Goal: Information Seeking & Learning: Find contact information

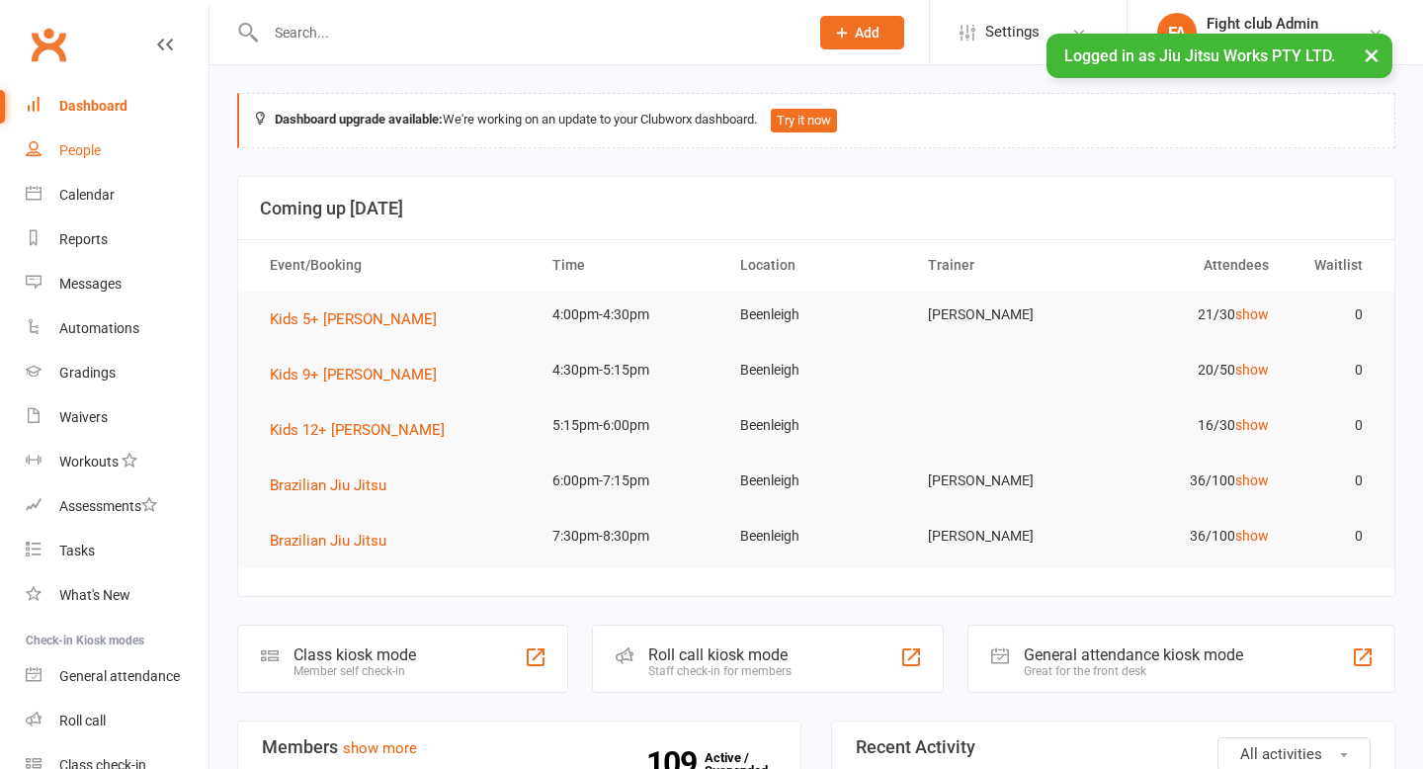
click at [130, 152] on link "People" at bounding box center [117, 151] width 183 height 44
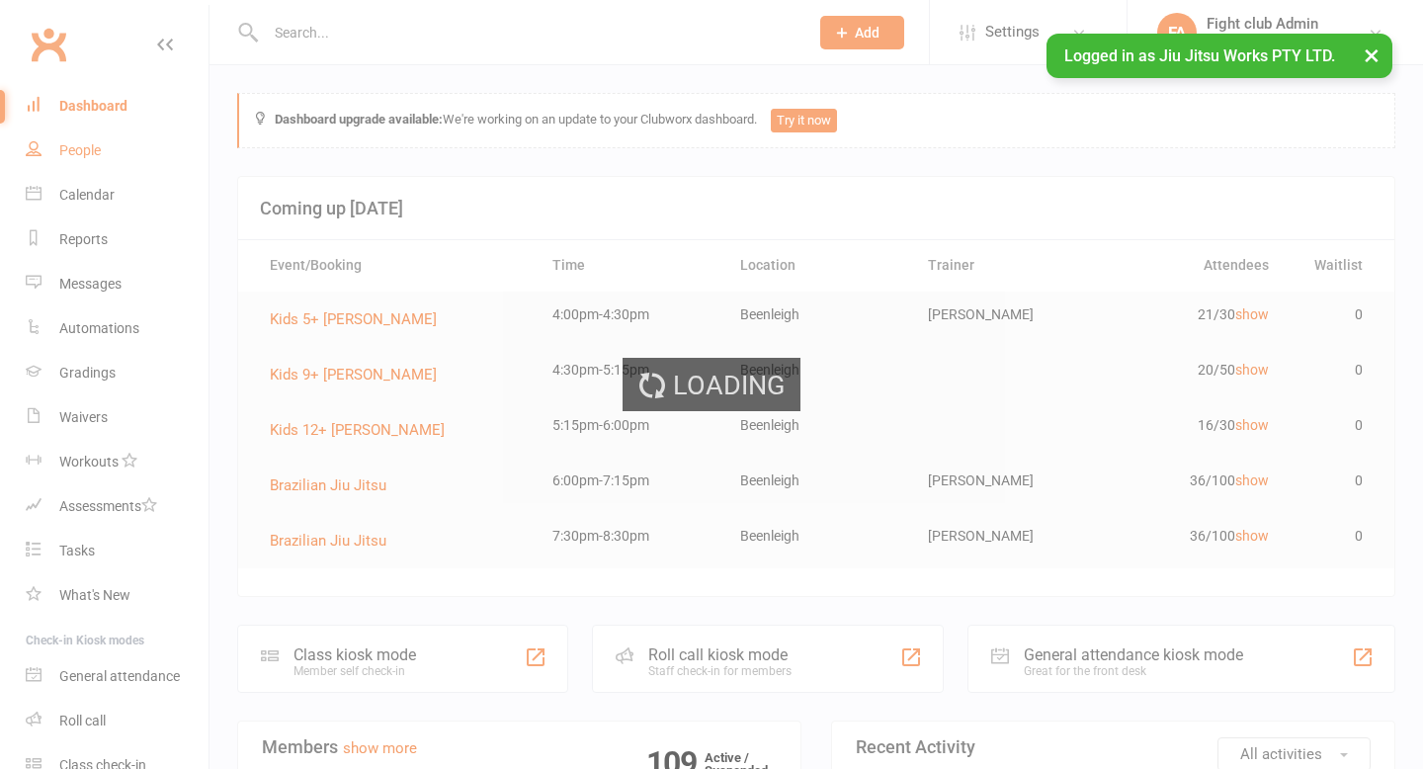
select select "100"
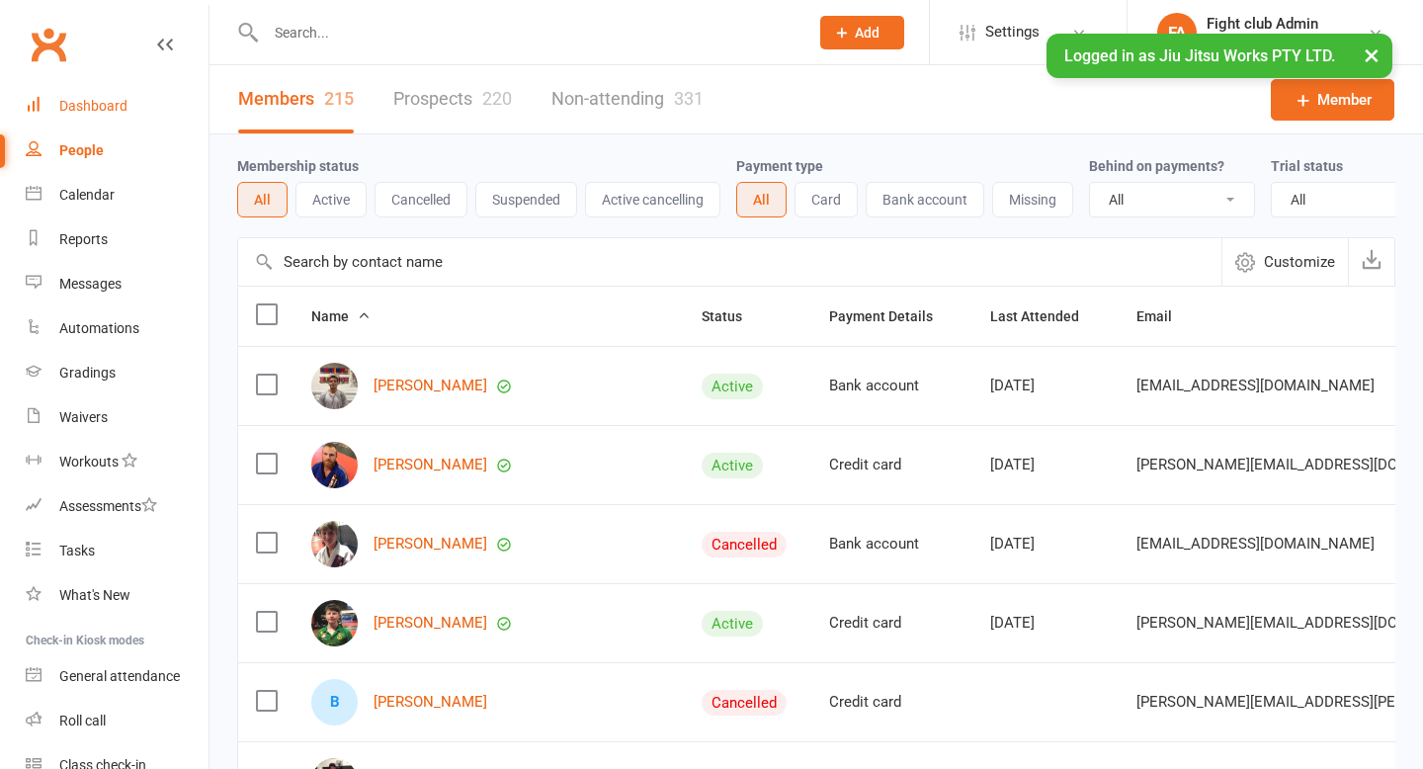
click at [107, 101] on div "Dashboard" at bounding box center [93, 106] width 68 height 16
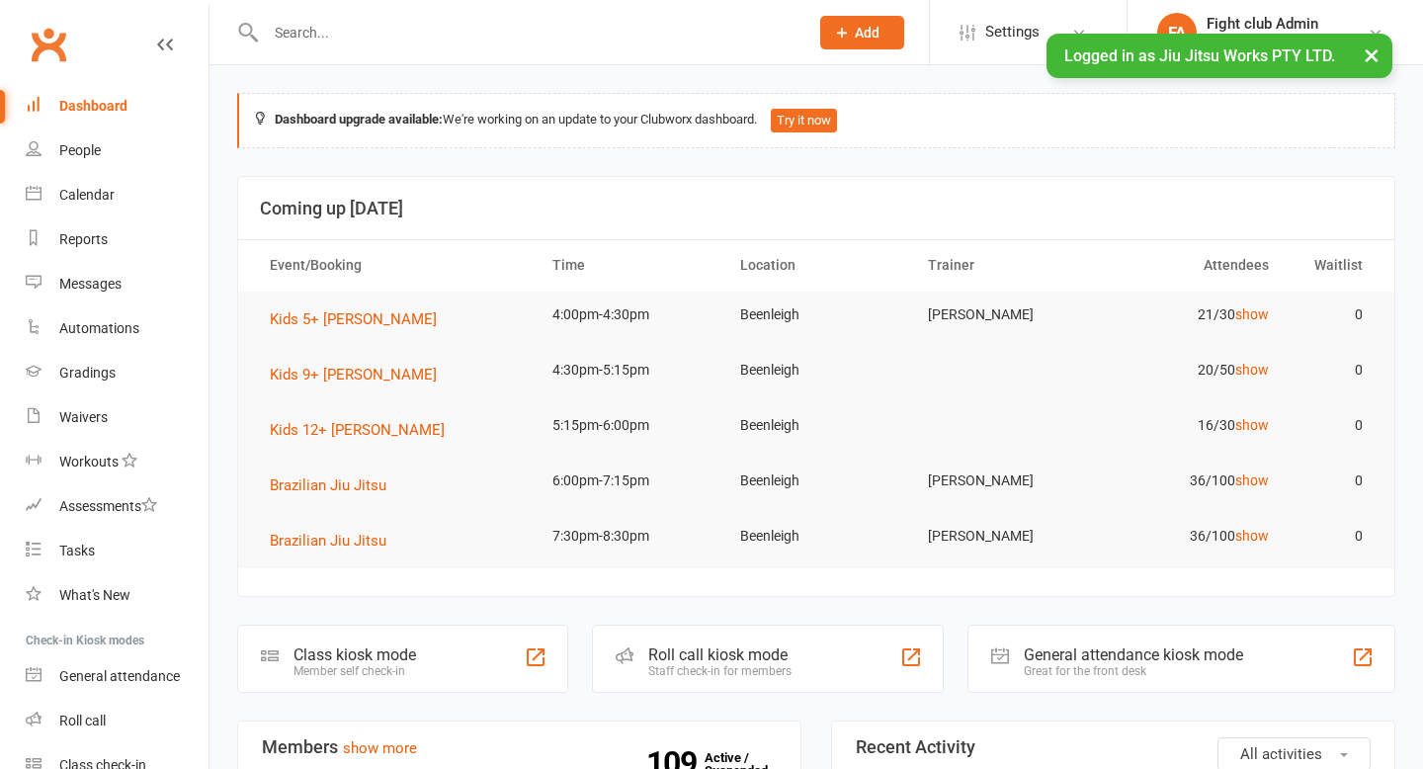
click at [528, 50] on div at bounding box center [516, 32] width 558 height 64
click at [528, 21] on input "text" at bounding box center [527, 33] width 535 height 28
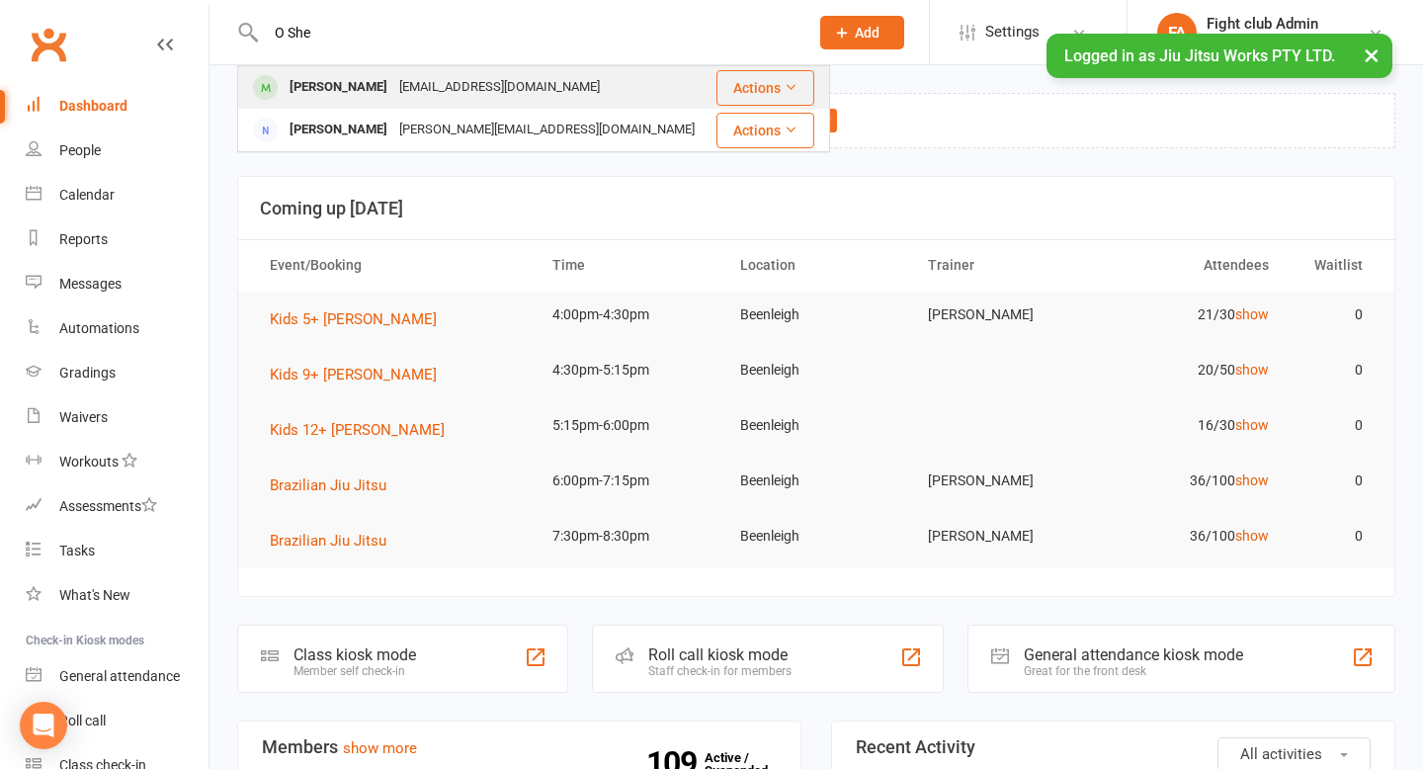
type input "O She"
click at [397, 90] on div "Lakiaki@hotmail.com" at bounding box center [499, 87] width 213 height 29
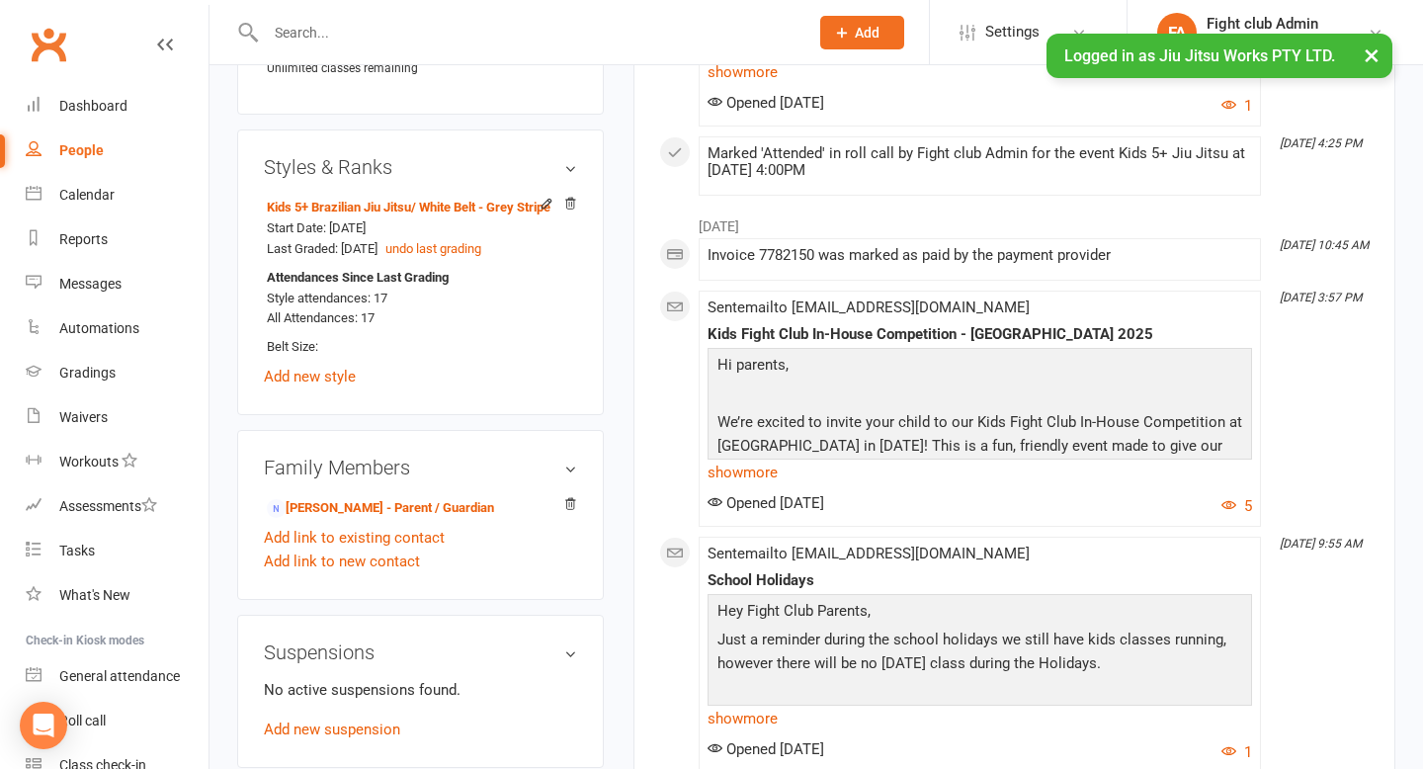
scroll to position [888, 0]
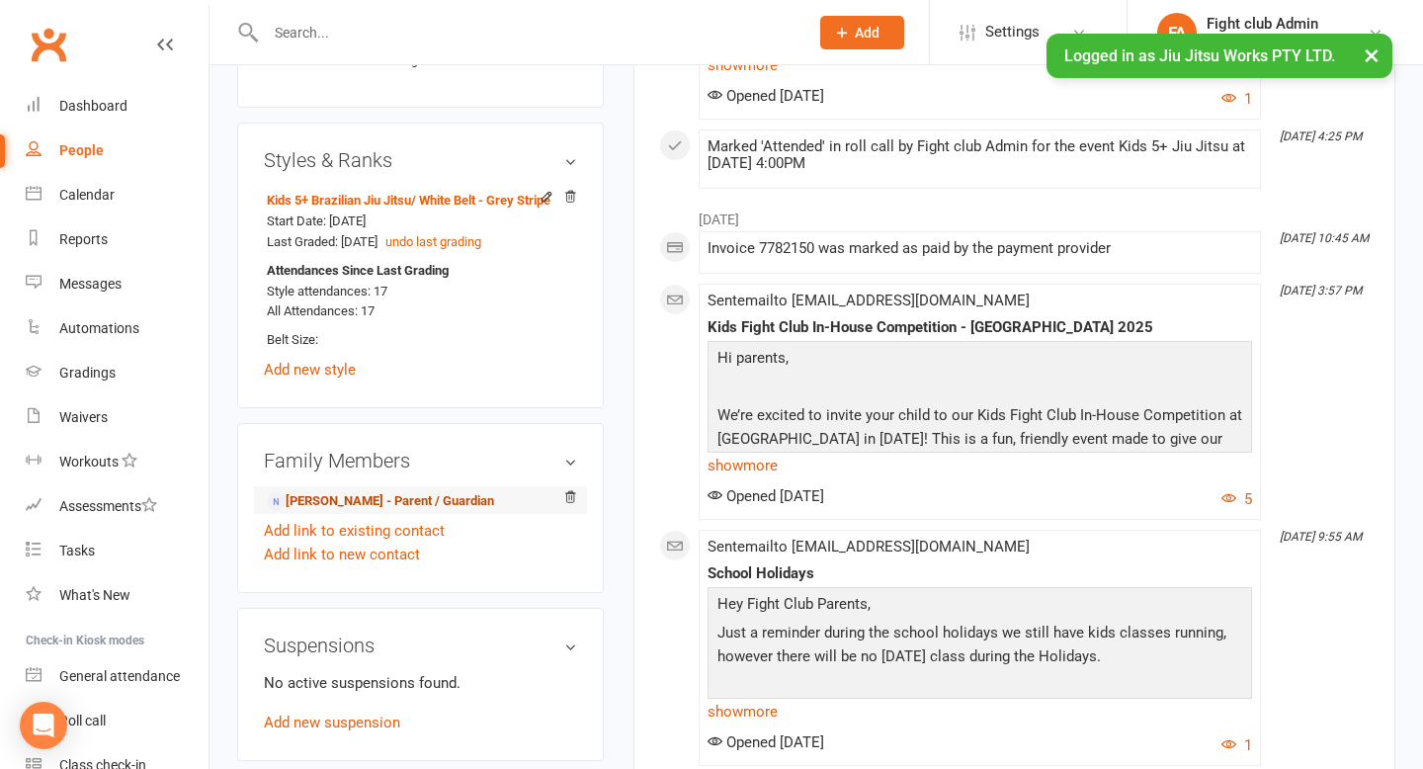
click at [317, 498] on link "Leanne Atkinson - Parent / Guardian" at bounding box center [380, 501] width 227 height 21
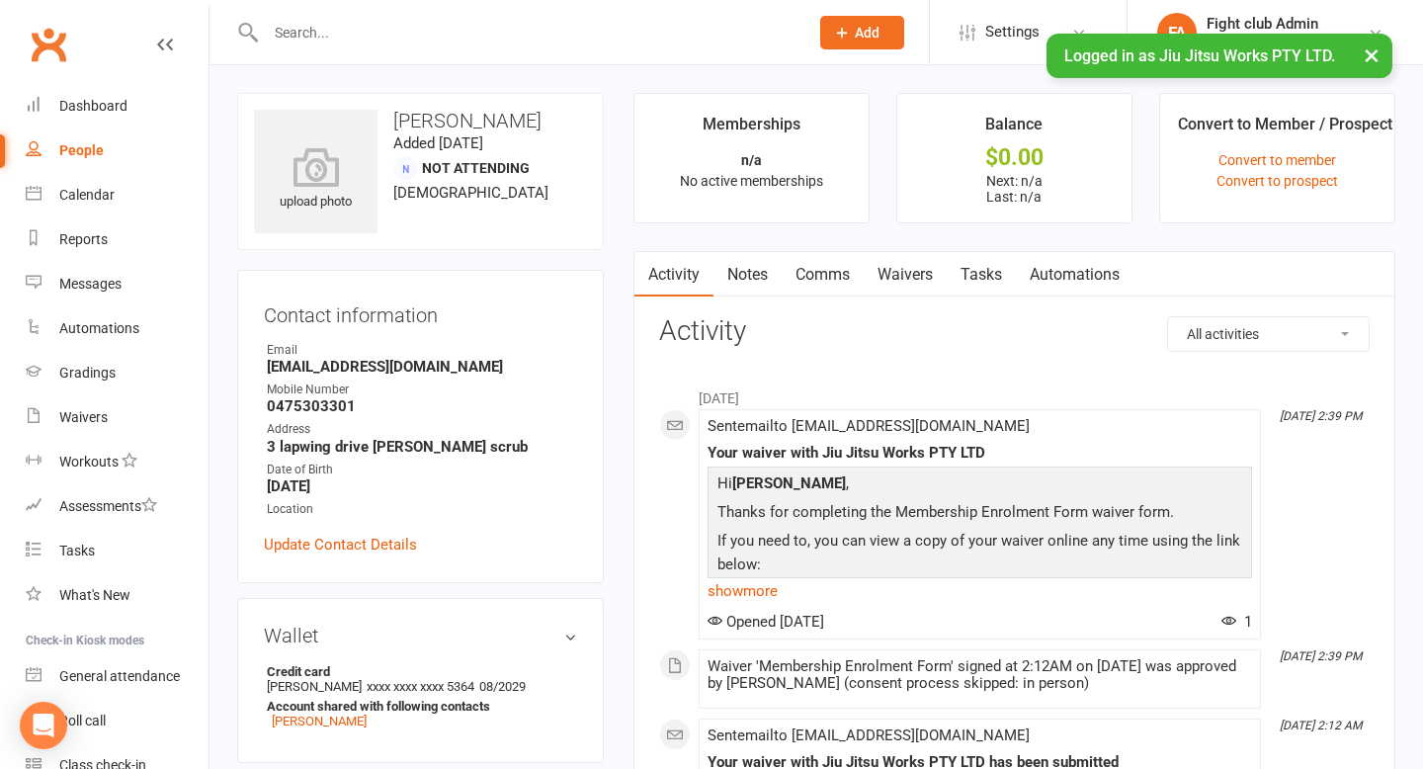
click at [498, 110] on h3 "Leanne Atkinson" at bounding box center [420, 121] width 333 height 22
copy h3 "Leanne Atkinson"
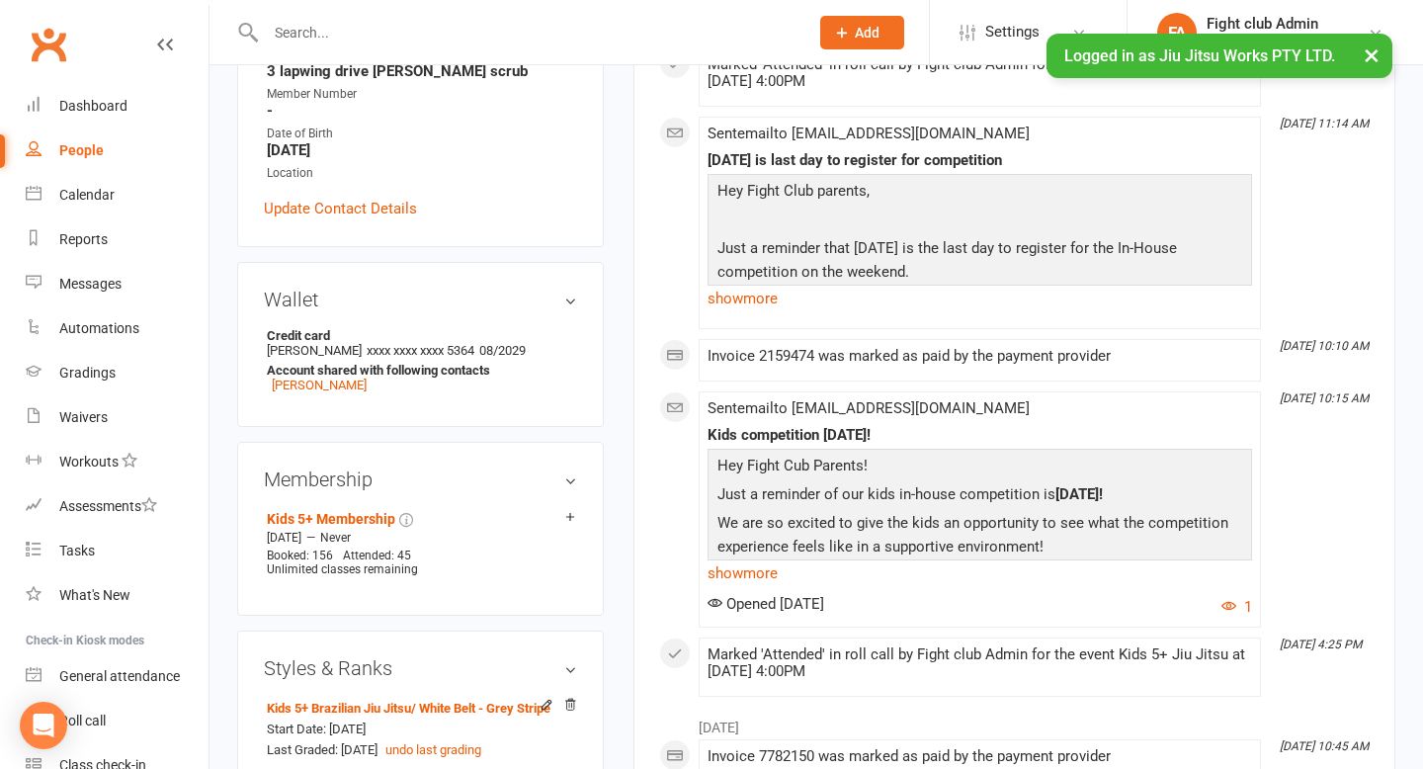
scroll to position [414, 0]
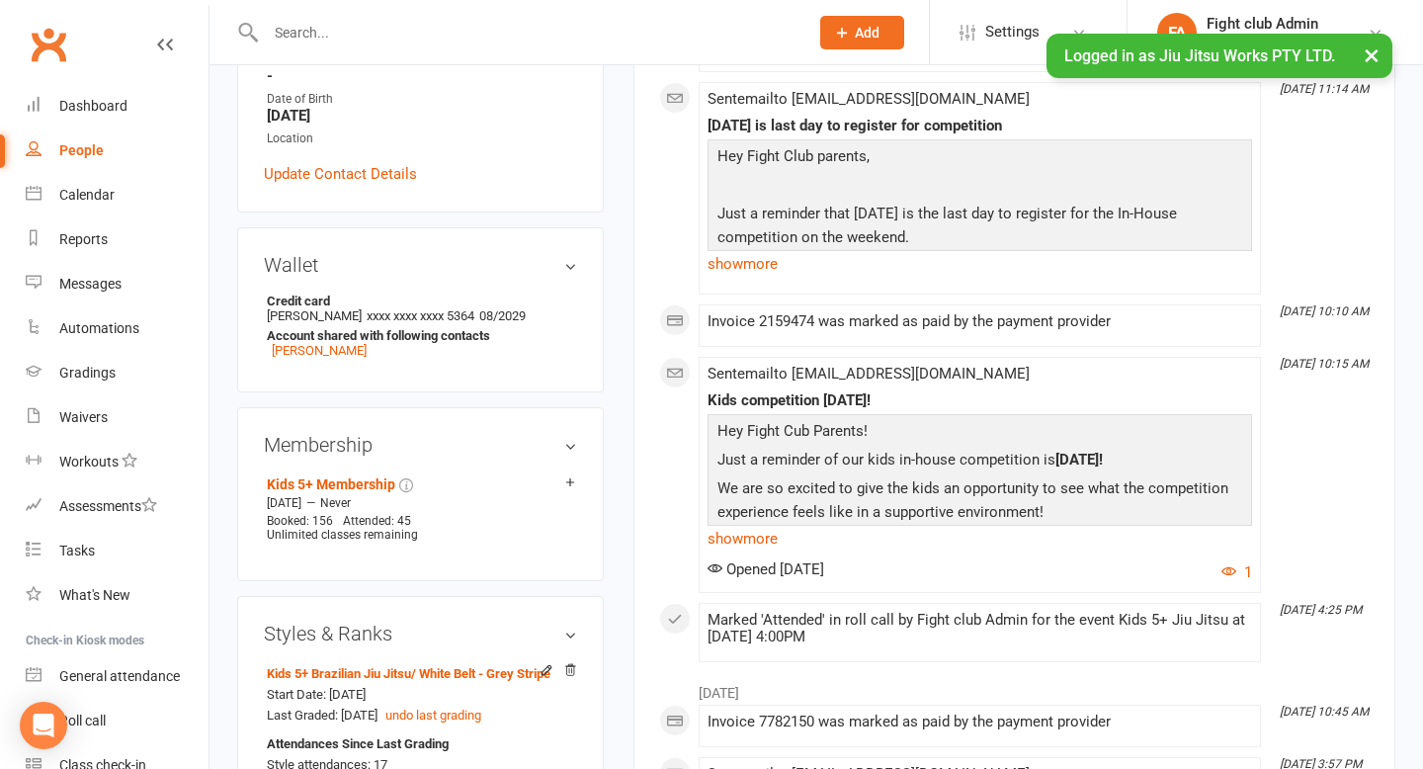
click at [895, 618] on div "Marked 'Attended' in roll call by Fight club Admin for the event Kids 5+ Jiu Ji…" at bounding box center [980, 629] width 545 height 34
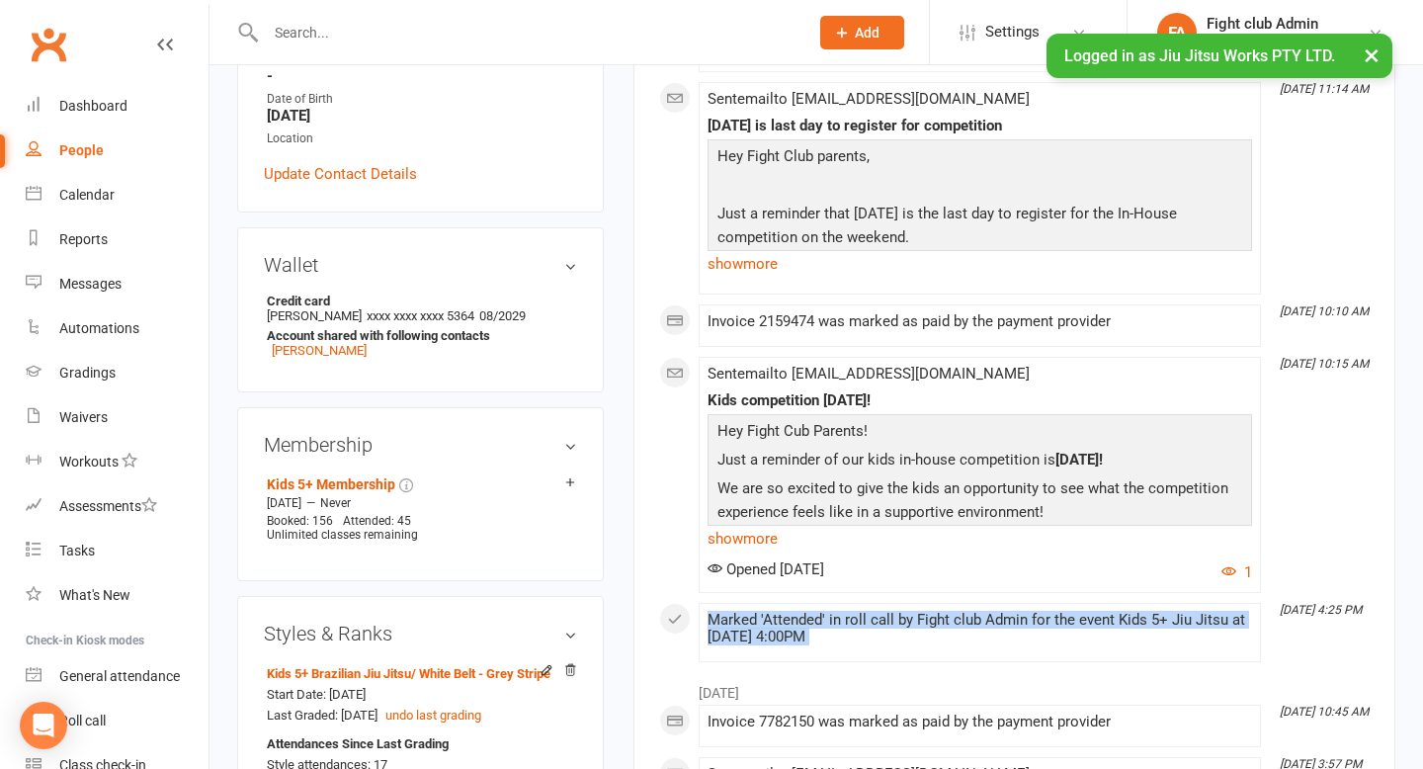
click at [895, 618] on div "Marked 'Attended' in roll call by Fight club Admin for the event Kids 5+ Jiu Ji…" at bounding box center [980, 629] width 545 height 34
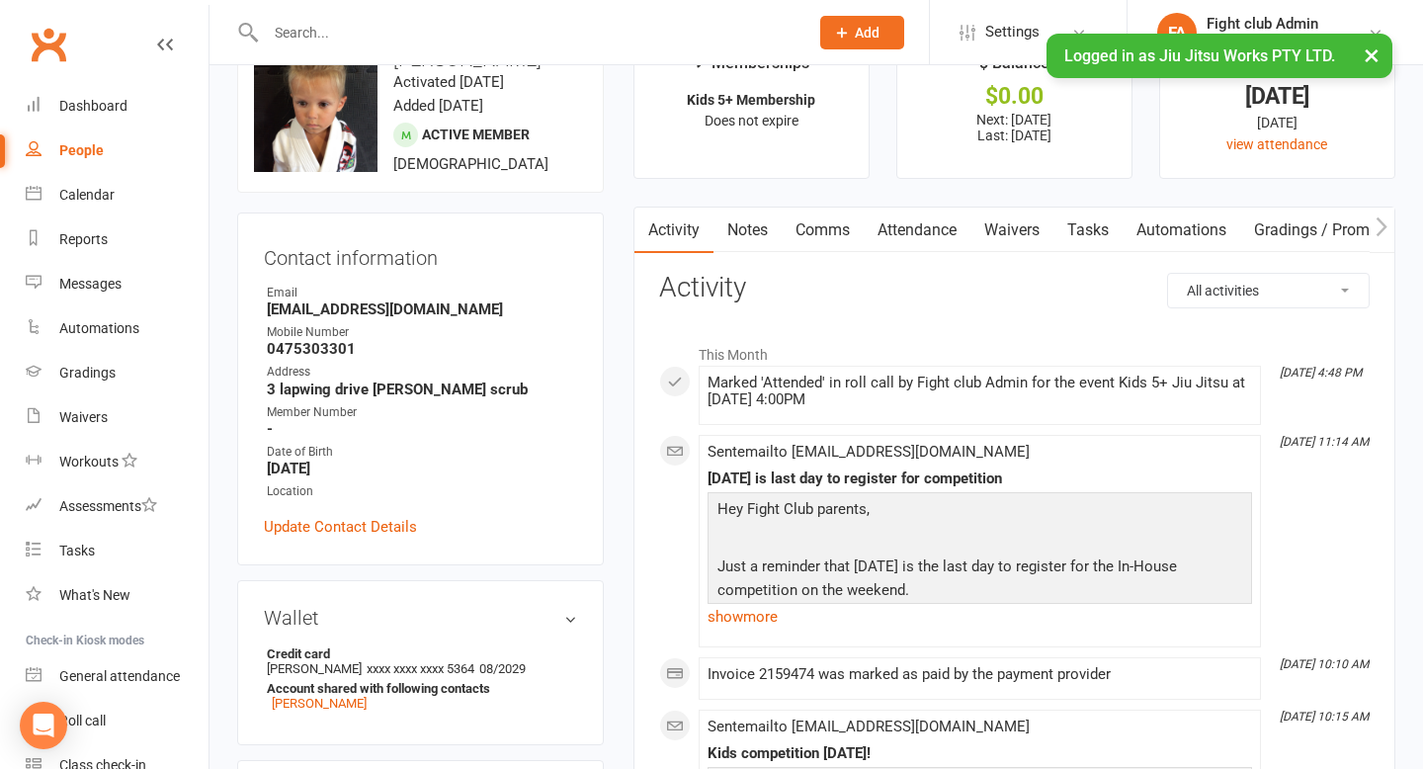
scroll to position [0, 0]
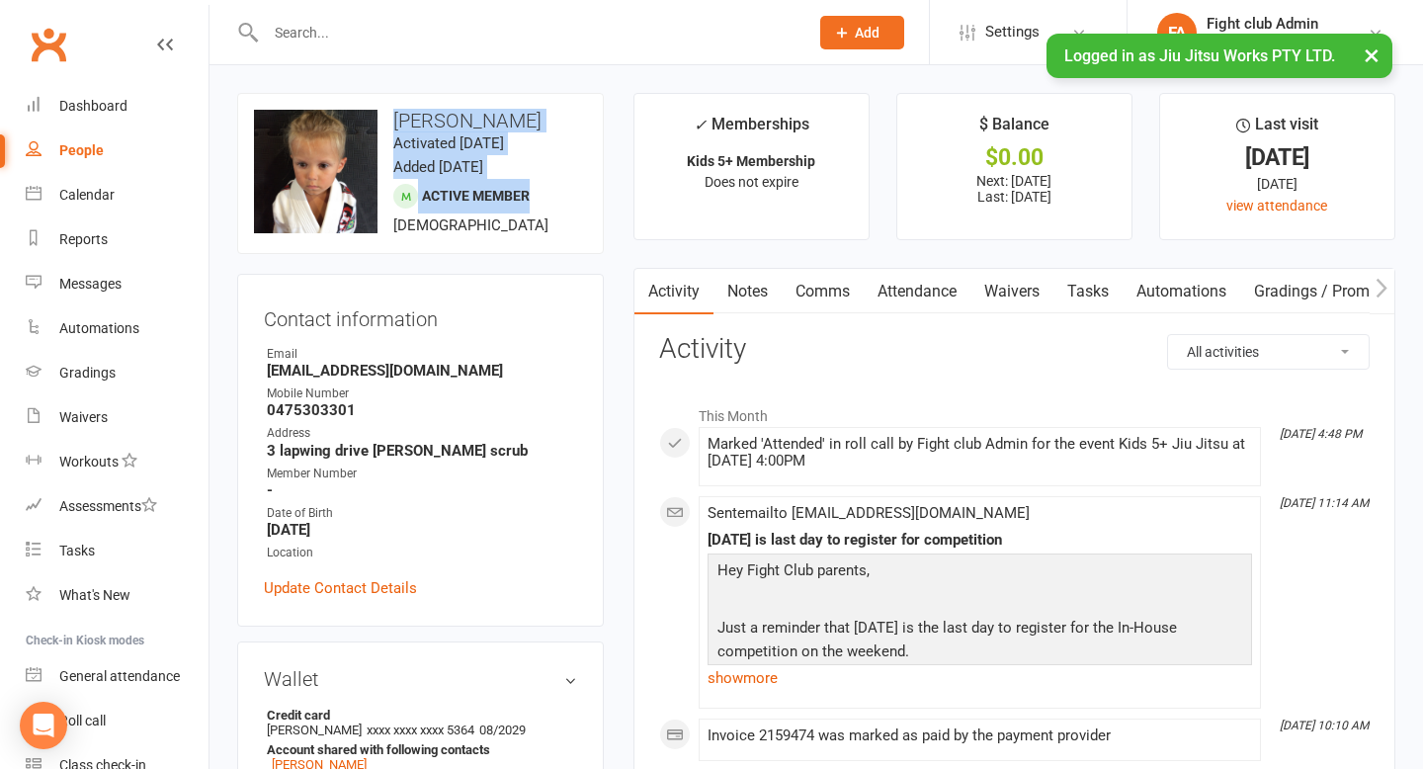
drag, startPoint x: 399, startPoint y: 114, endPoint x: 604, endPoint y: 204, distance: 223.5
click at [459, 125] on h3 "O’Shea Harris" at bounding box center [420, 121] width 333 height 22
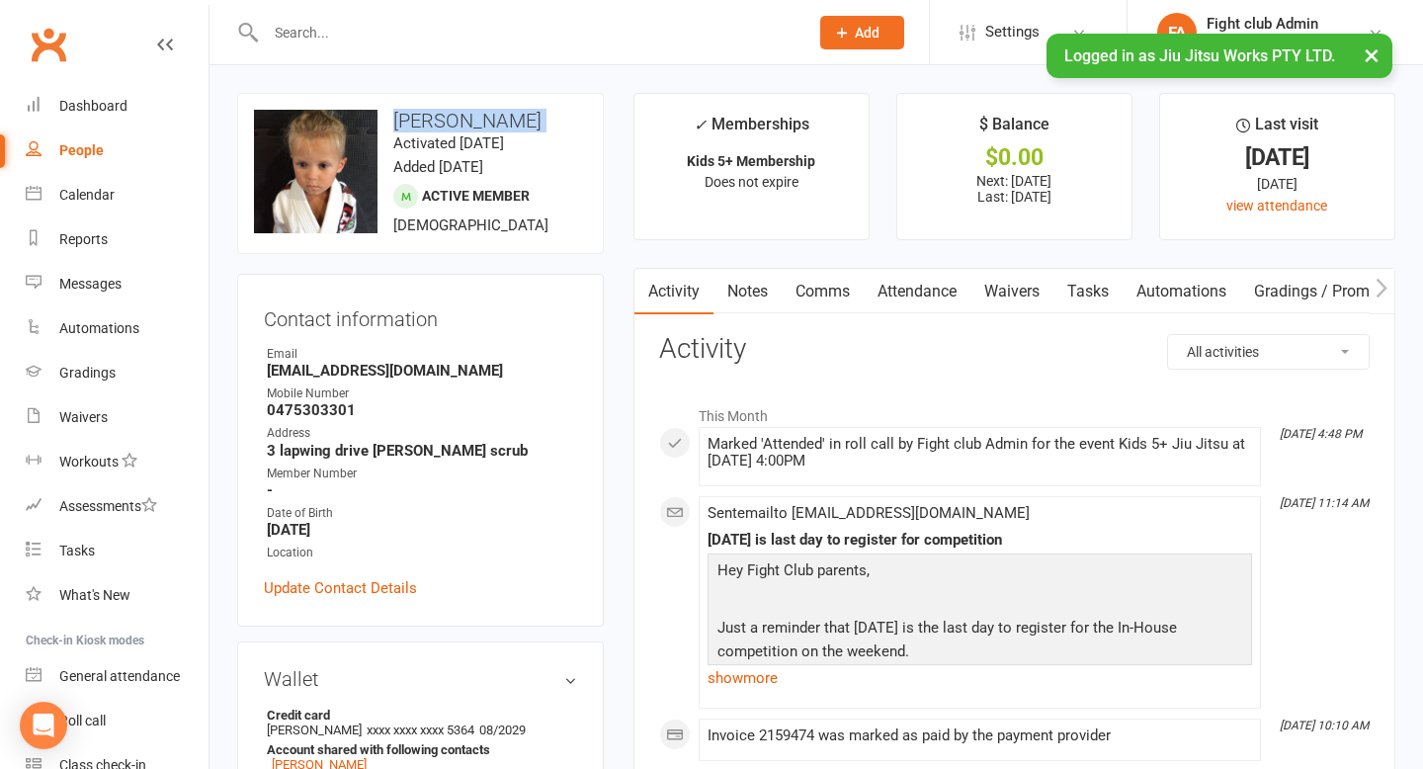
click at [459, 125] on h3 "O’Shea Harris" at bounding box center [420, 121] width 333 height 22
click at [457, 145] on time "Activated 7 February, 2025" at bounding box center [448, 143] width 111 height 18
click at [461, 163] on time "Added 20 January, 2025" at bounding box center [438, 167] width 90 height 18
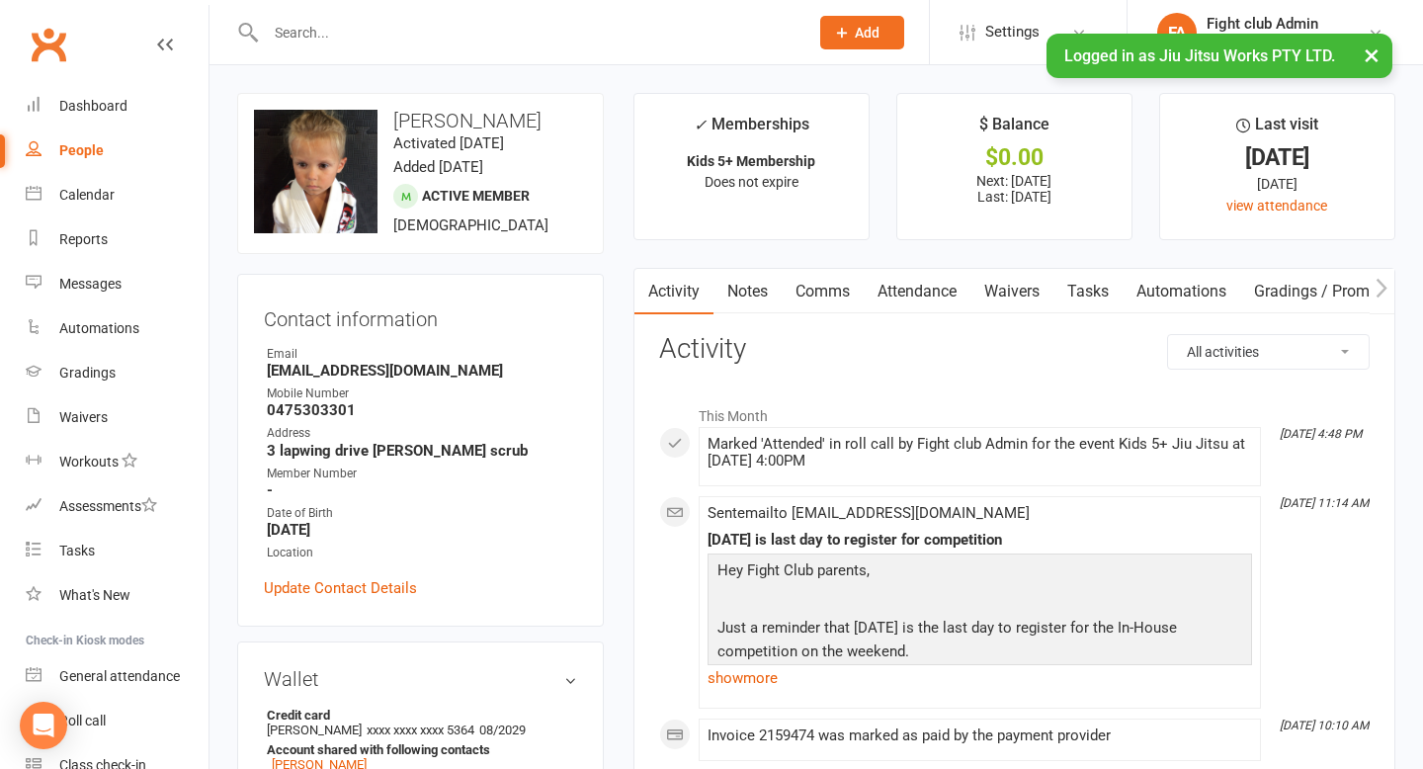
click at [461, 163] on time "Added 20 January, 2025" at bounding box center [438, 167] width 90 height 18
click at [388, 116] on h3 "O’Shea Harris" at bounding box center [420, 121] width 333 height 22
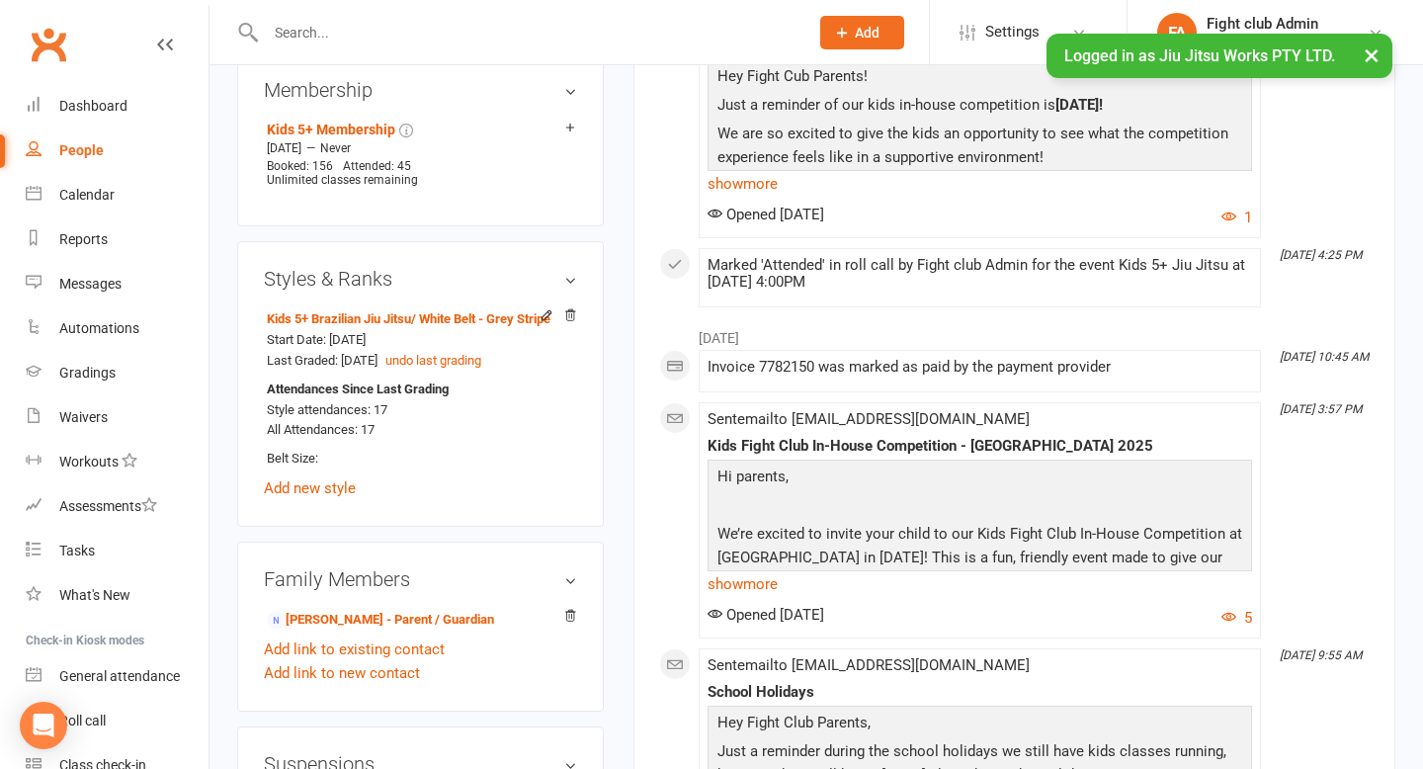
scroll to position [889, 0]
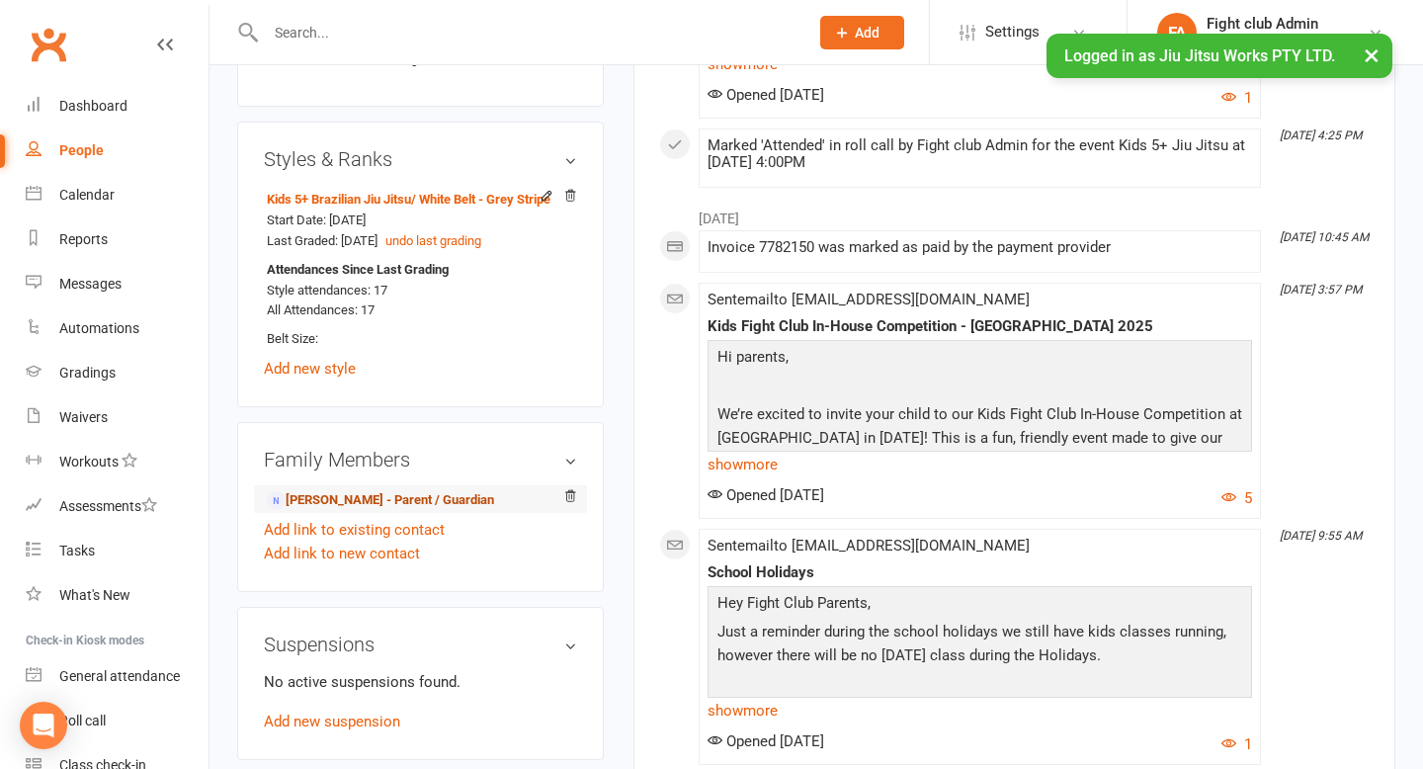
click at [302, 499] on link "Leanne Atkinson - Parent / Guardian" at bounding box center [380, 500] width 227 height 21
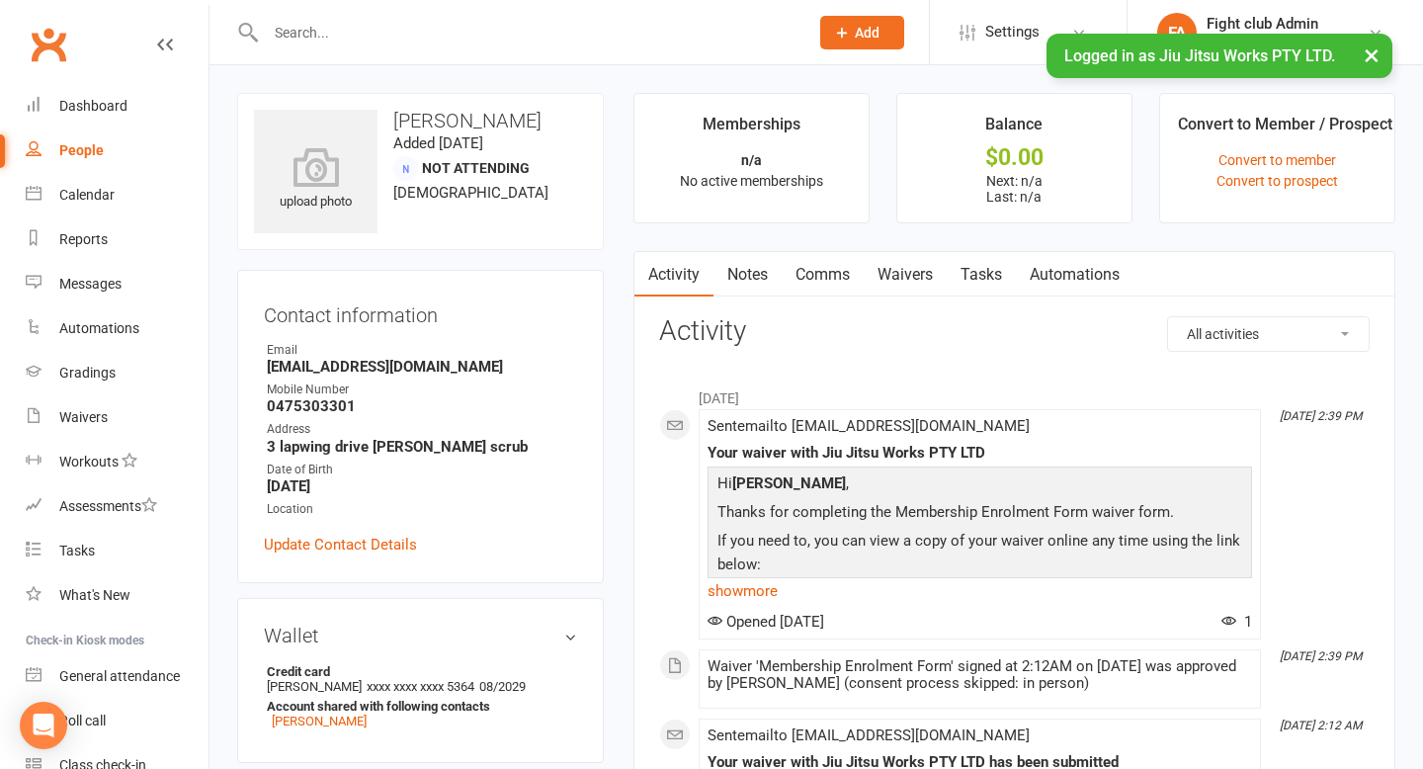
drag, startPoint x: 398, startPoint y: 129, endPoint x: 428, endPoint y: 129, distance: 29.7
click at [428, 129] on h3 "Leanne Atkinson" at bounding box center [420, 121] width 333 height 22
copy h3 "Leanne"
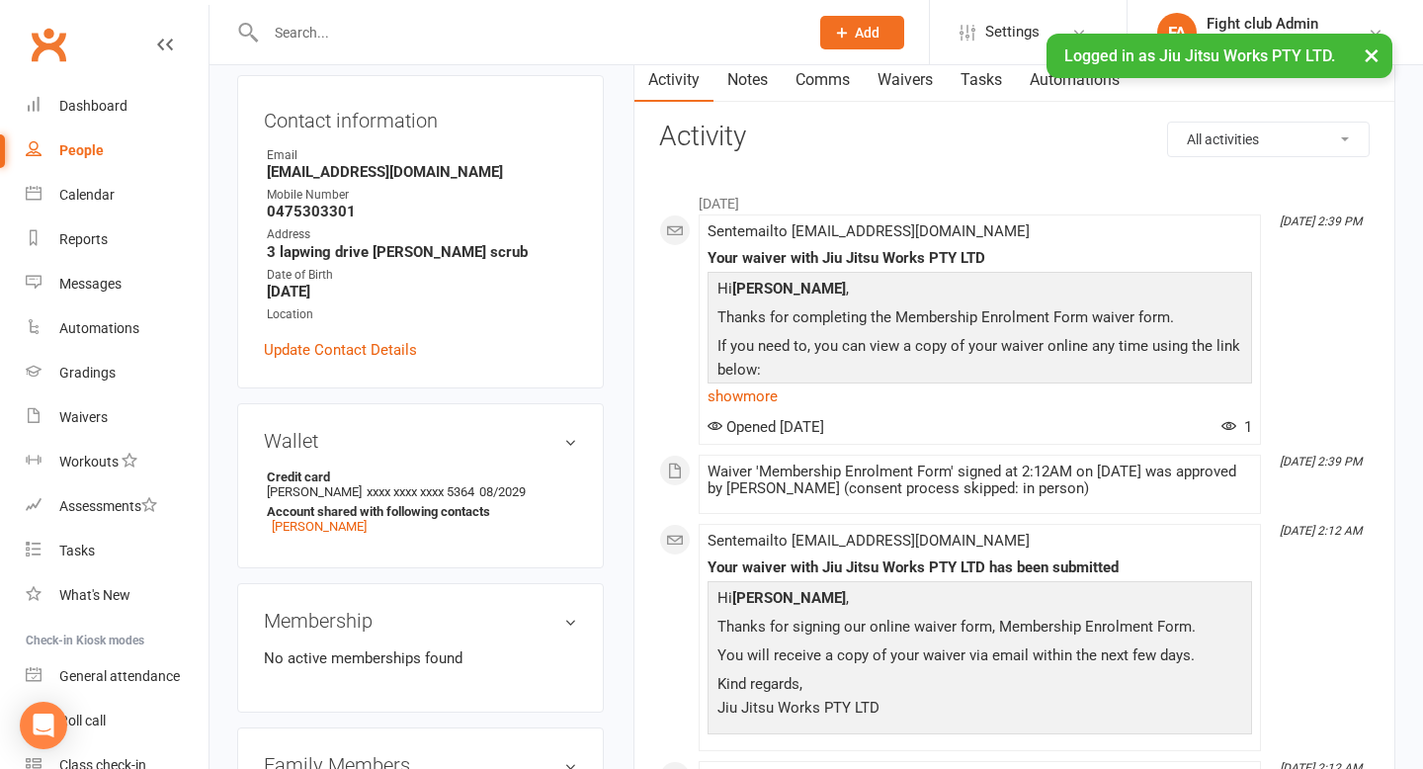
scroll to position [191, 0]
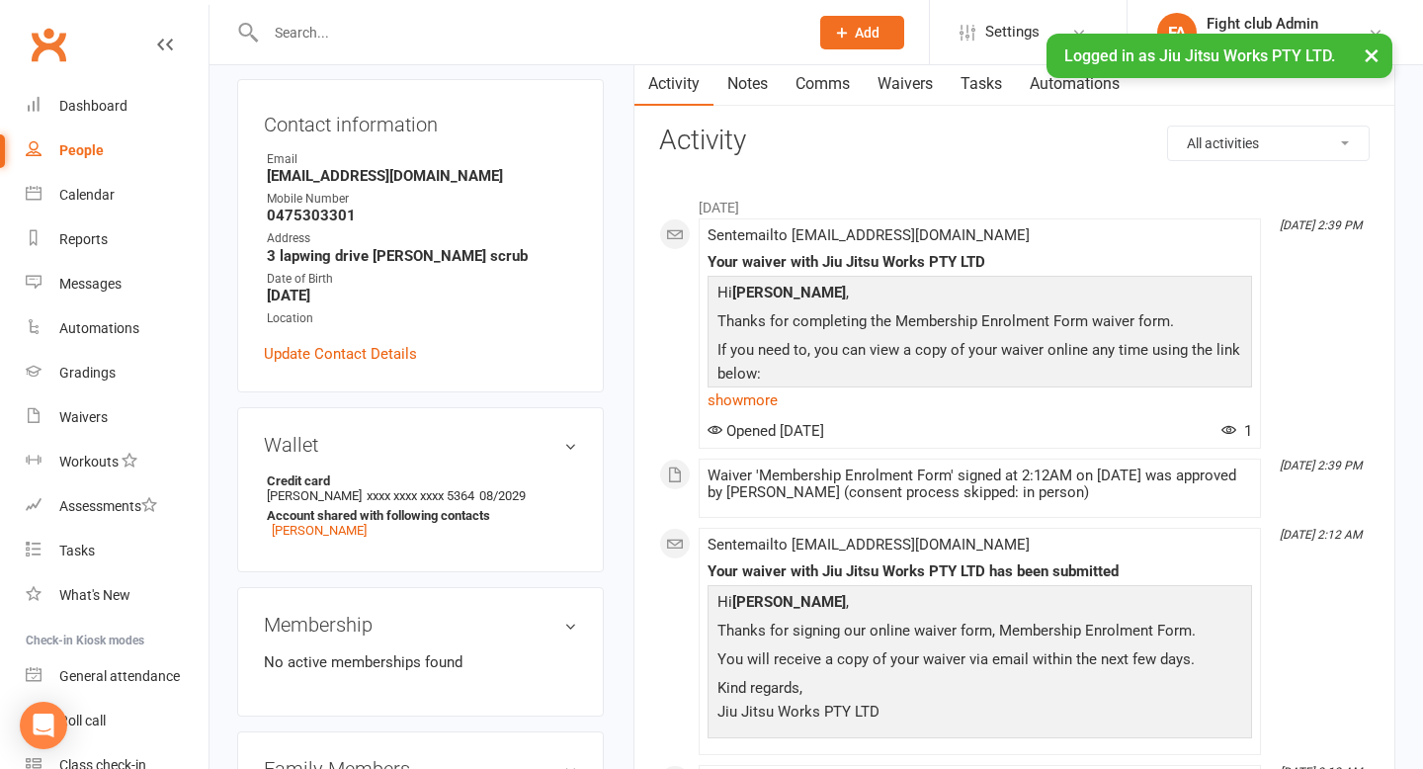
click at [318, 215] on strong "0475303301" at bounding box center [422, 216] width 310 height 18
copy strong "0475303301"
click at [370, 26] on input "text" at bounding box center [527, 33] width 535 height 28
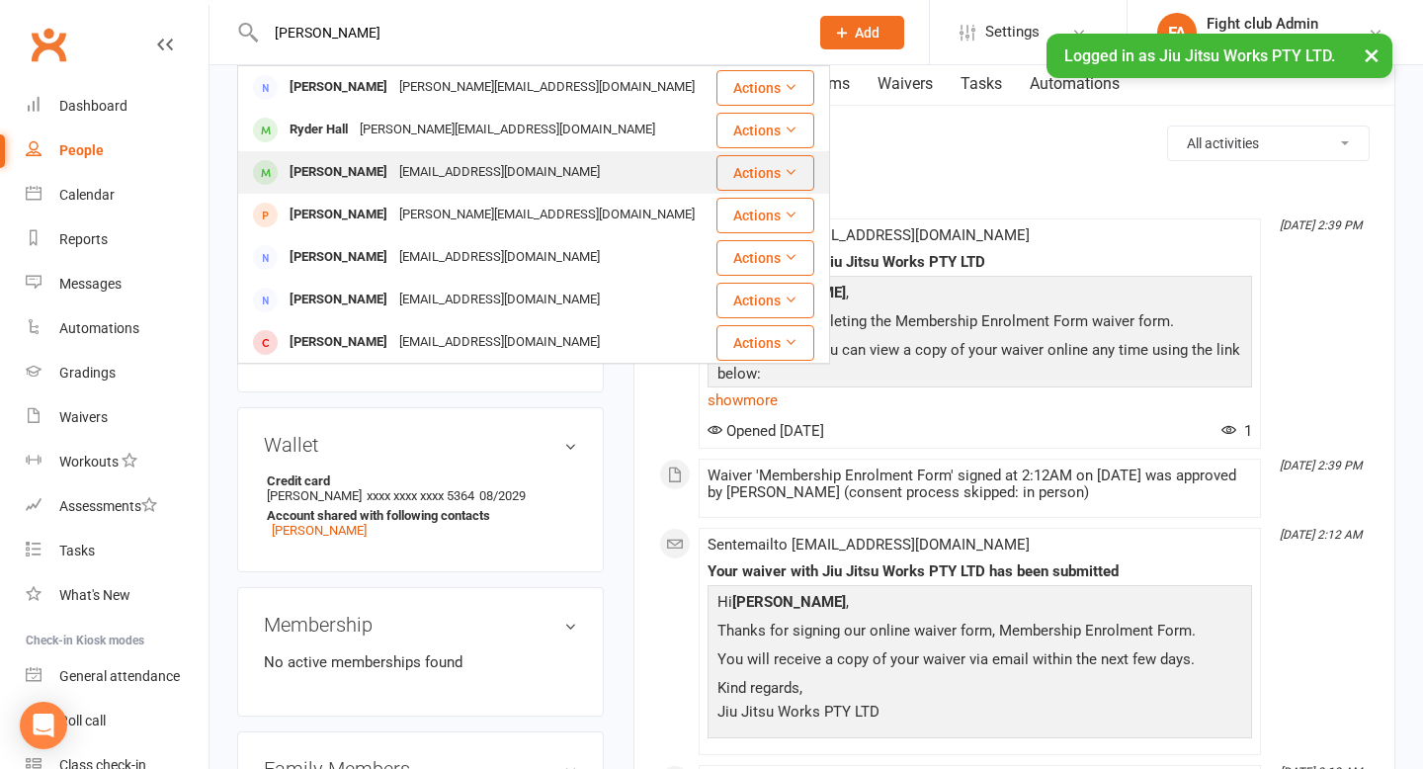
type input "Nathalie"
click at [314, 161] on div "[PERSON_NAME]" at bounding box center [339, 172] width 110 height 29
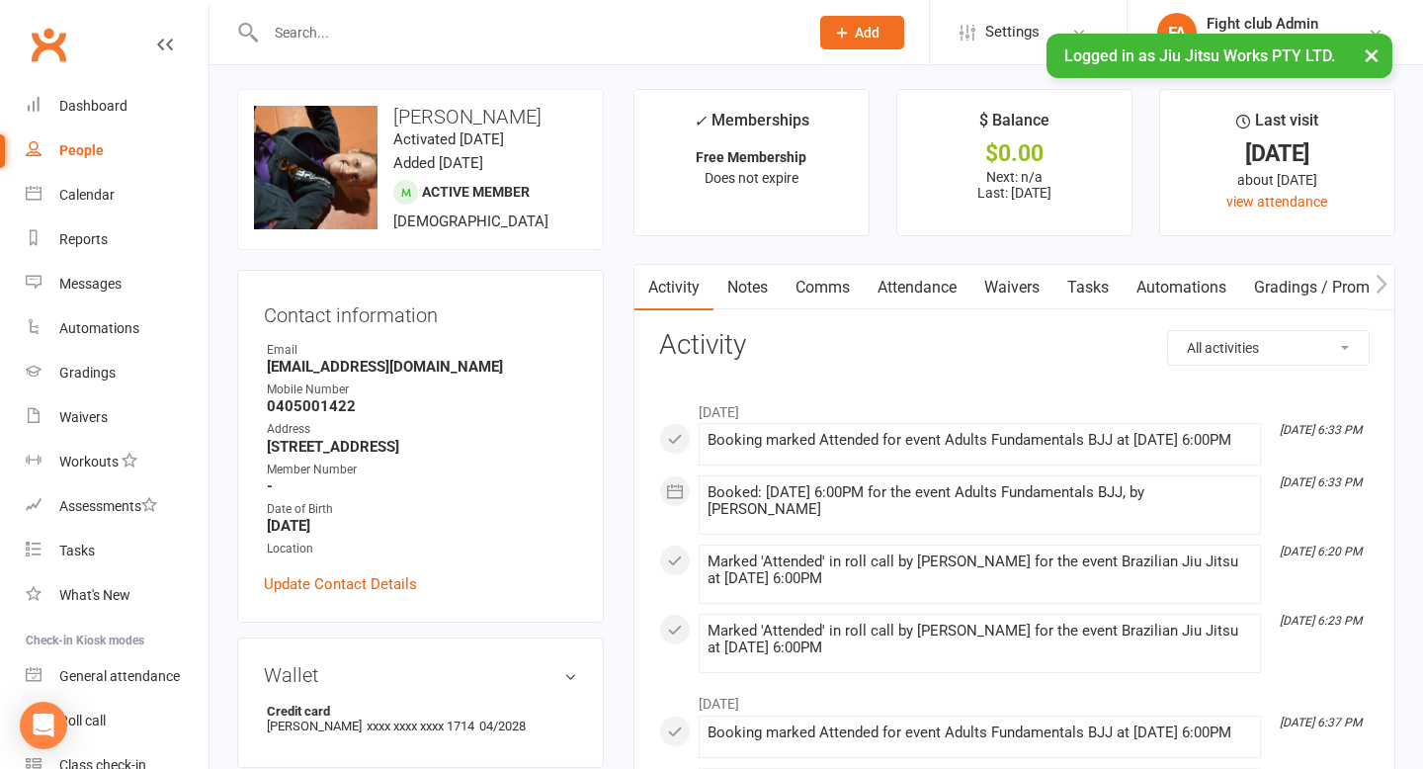
scroll to position [13, 0]
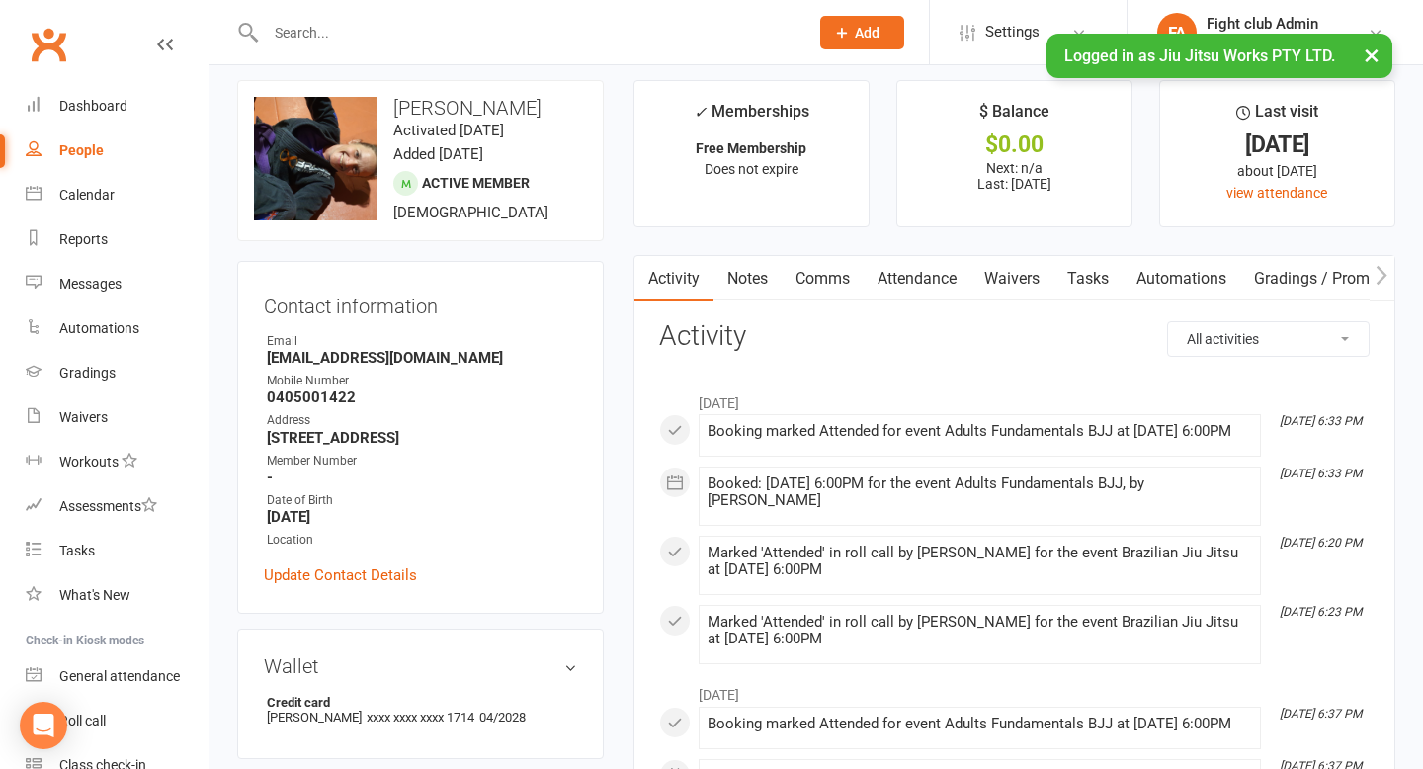
click at [327, 387] on div "Mobile Number" at bounding box center [422, 381] width 310 height 19
click at [326, 392] on strong "0405001422" at bounding box center [422, 397] width 310 height 18
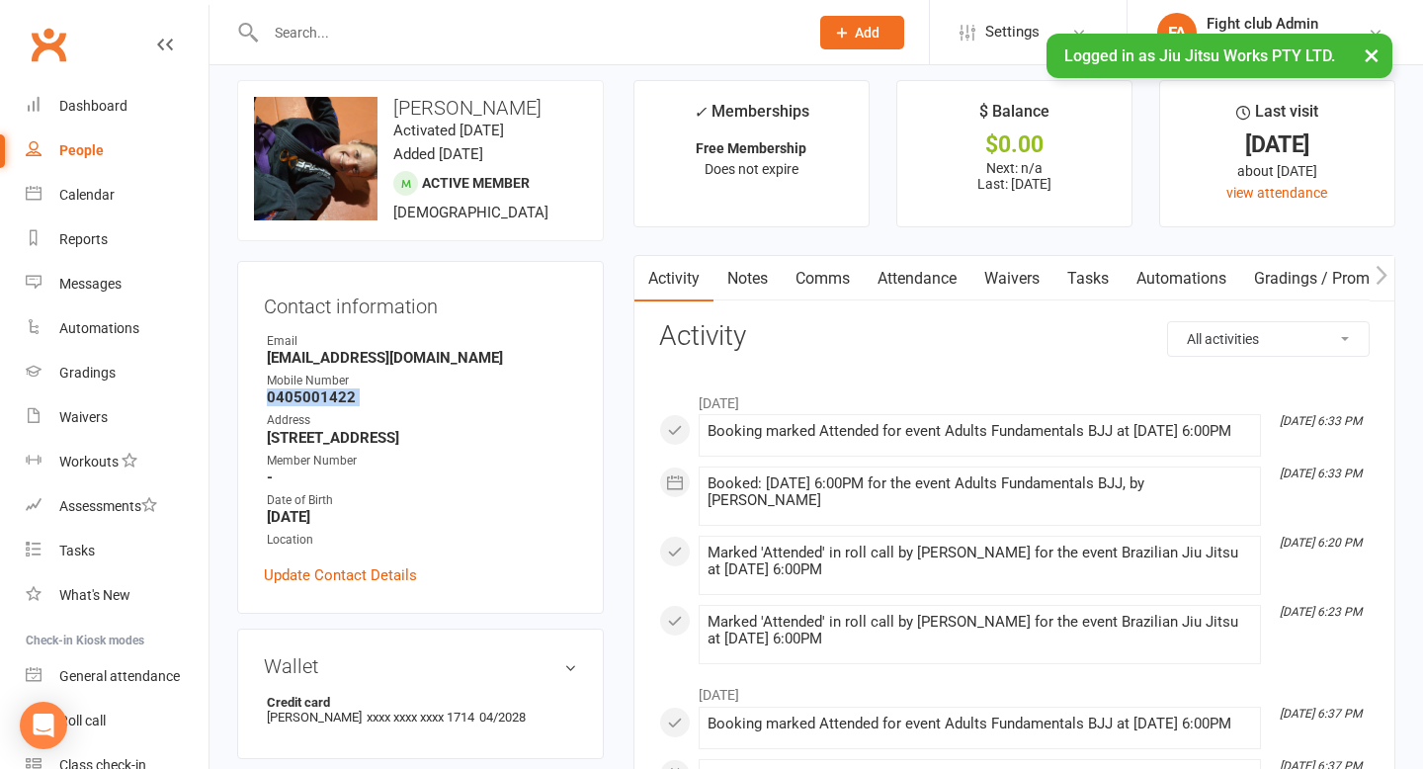
copy render-form-field "0405001422"
click at [63, 47] on link "Clubworx" at bounding box center [48, 44] width 49 height 49
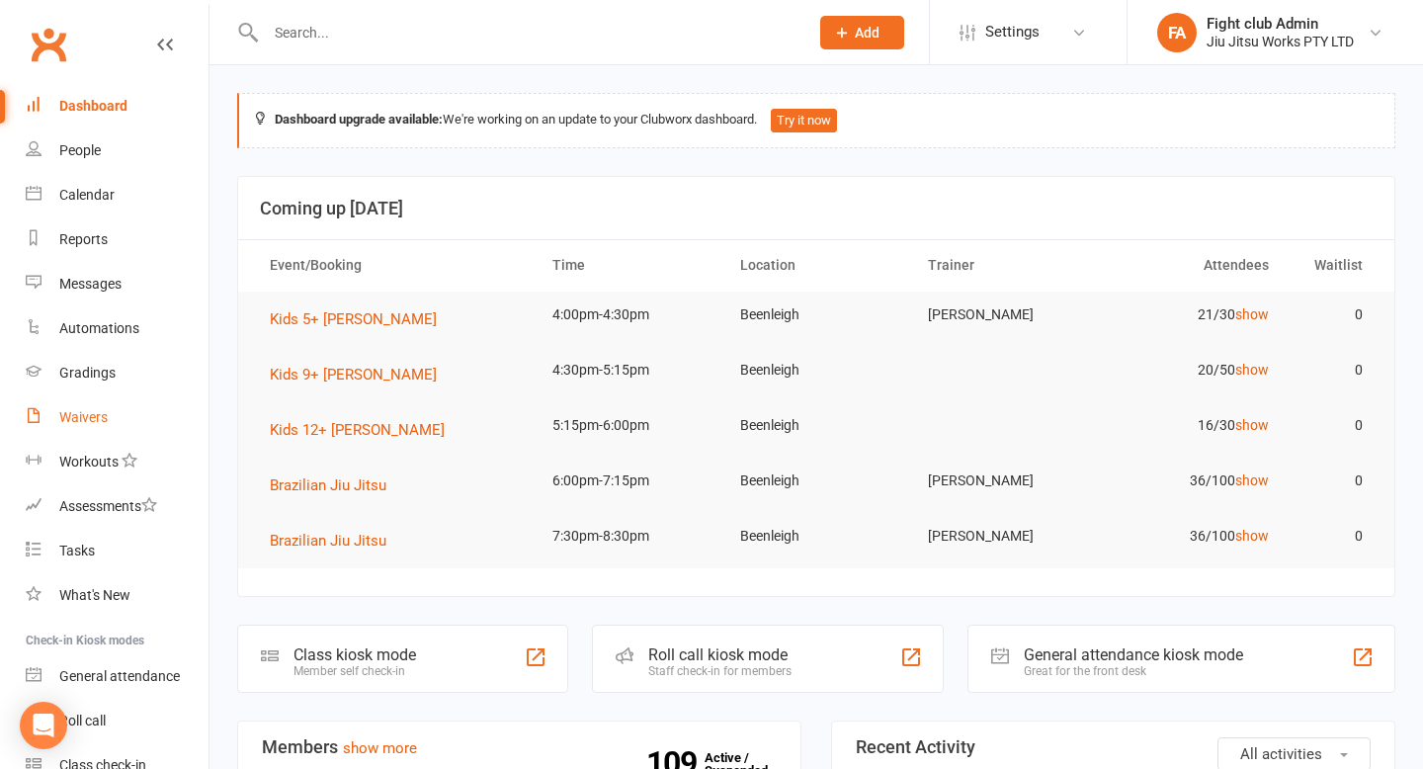
click at [89, 410] on div "Waivers" at bounding box center [83, 417] width 48 height 16
click at [513, 50] on div at bounding box center [516, 32] width 558 height 64
click at [517, 17] on div at bounding box center [516, 32] width 558 height 64
click at [511, 56] on div at bounding box center [516, 32] width 558 height 64
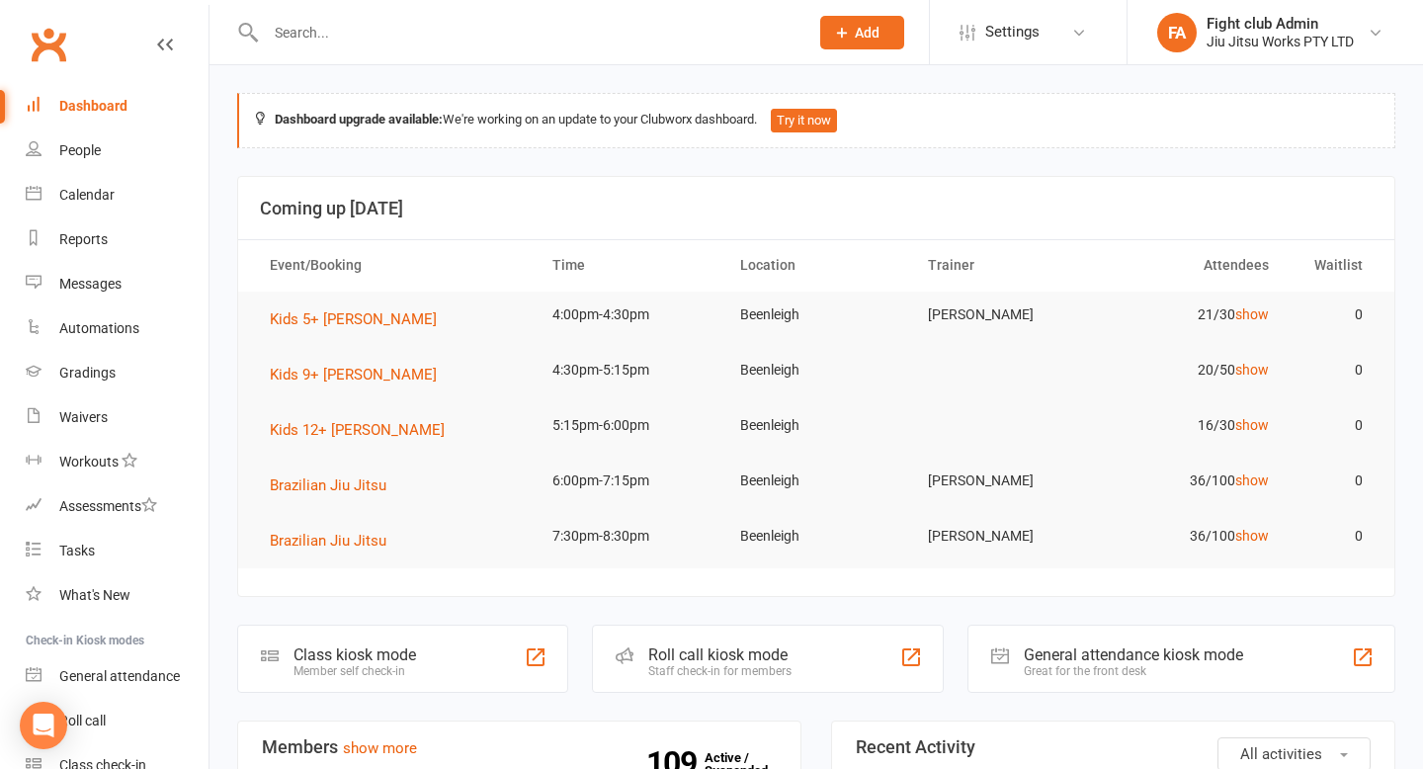
click at [518, 24] on input "text" at bounding box center [527, 33] width 535 height 28
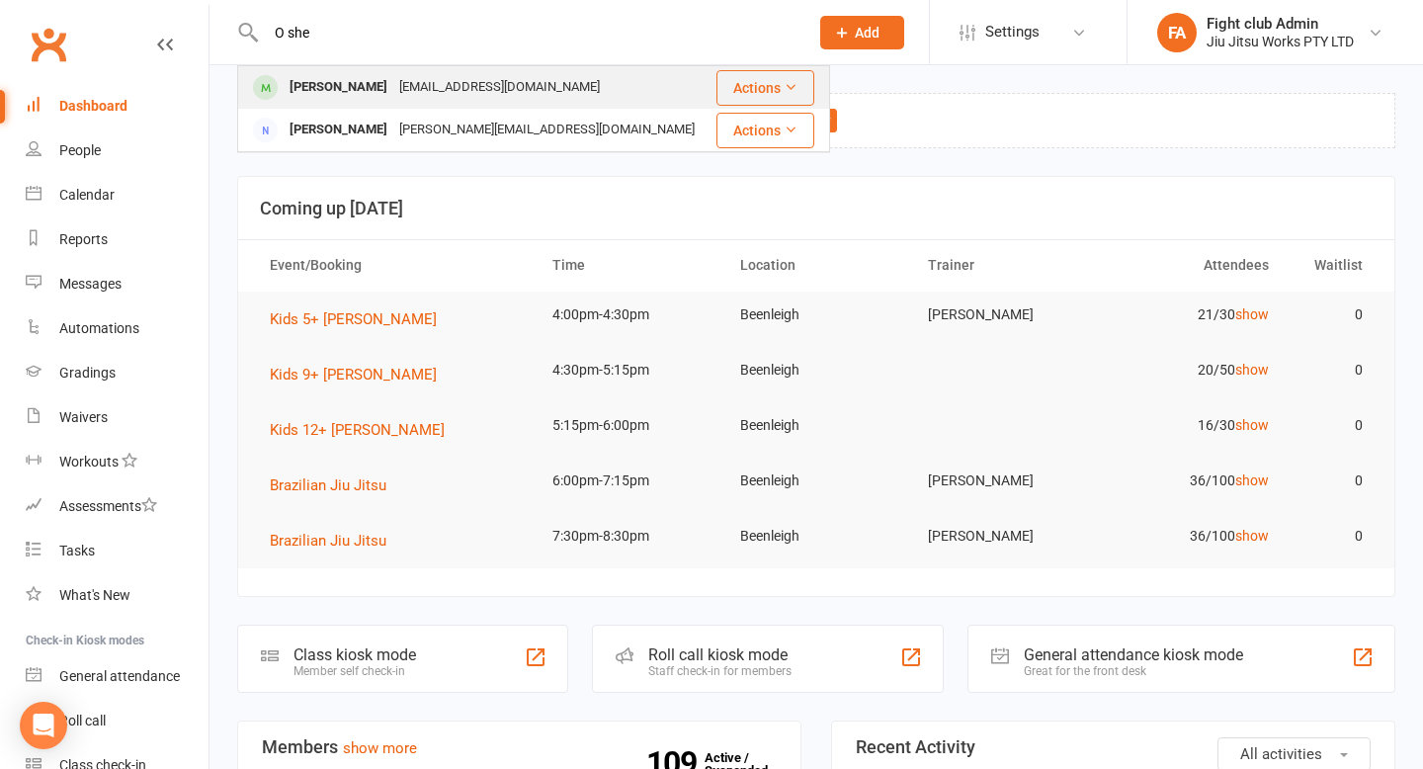
type input "O she"
click at [289, 73] on div "O’Shea Harris" at bounding box center [339, 87] width 110 height 29
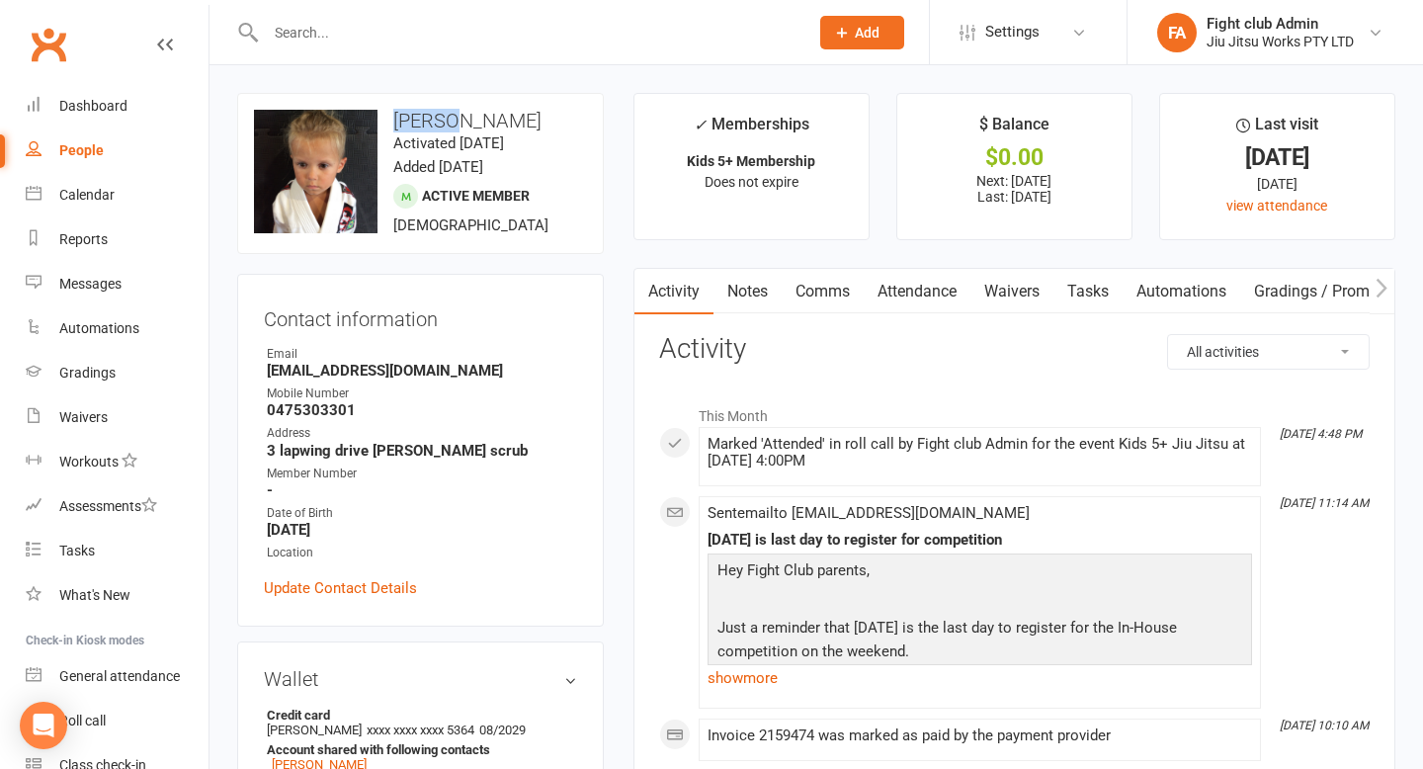
drag, startPoint x: 390, startPoint y: 122, endPoint x: 453, endPoint y: 122, distance: 62.3
click at [453, 122] on h3 "O’Shea Harris" at bounding box center [420, 121] width 333 height 22
copy h3 "O’Shea"
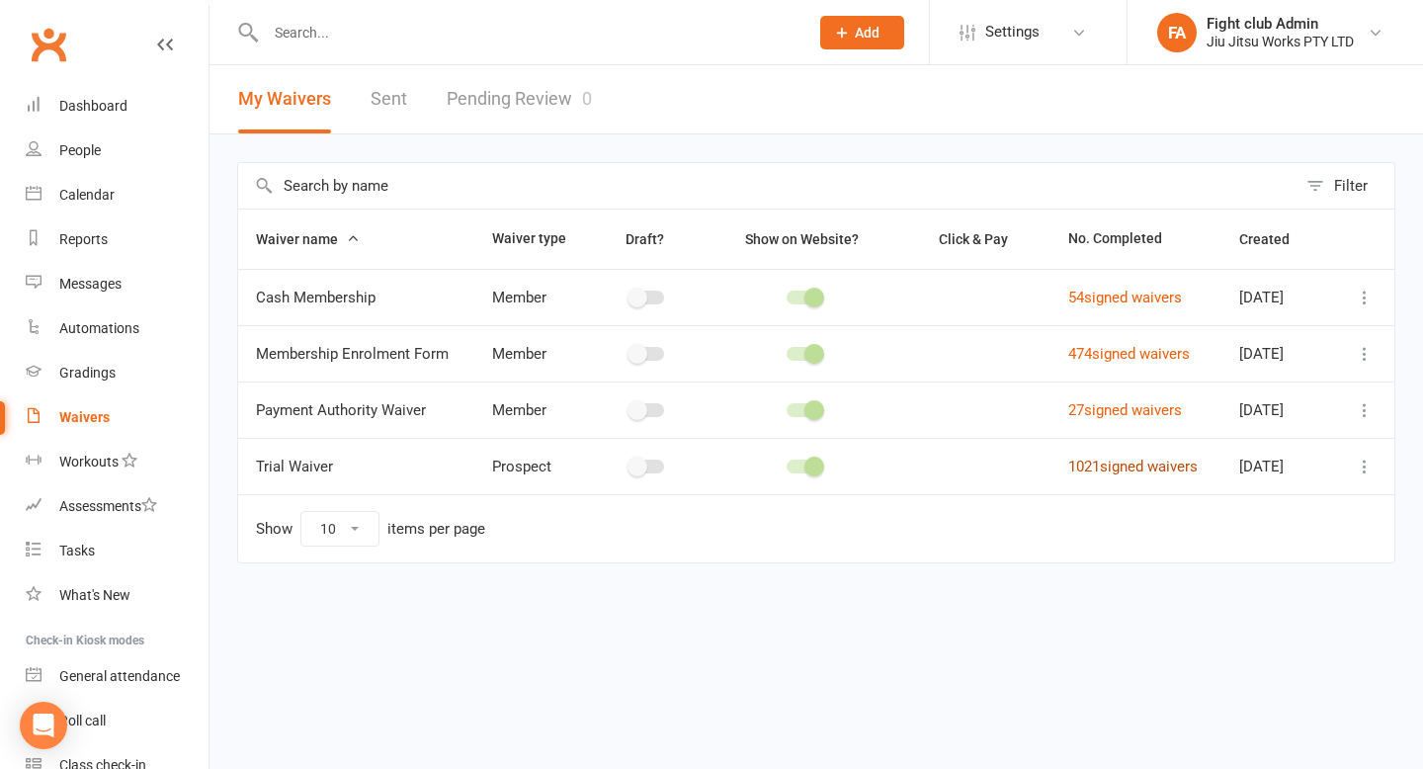
click at [1152, 471] on link "1021 signed waivers" at bounding box center [1133, 467] width 129 height 18
click at [1077, 414] on link "27 signed waivers" at bounding box center [1126, 410] width 114 height 18
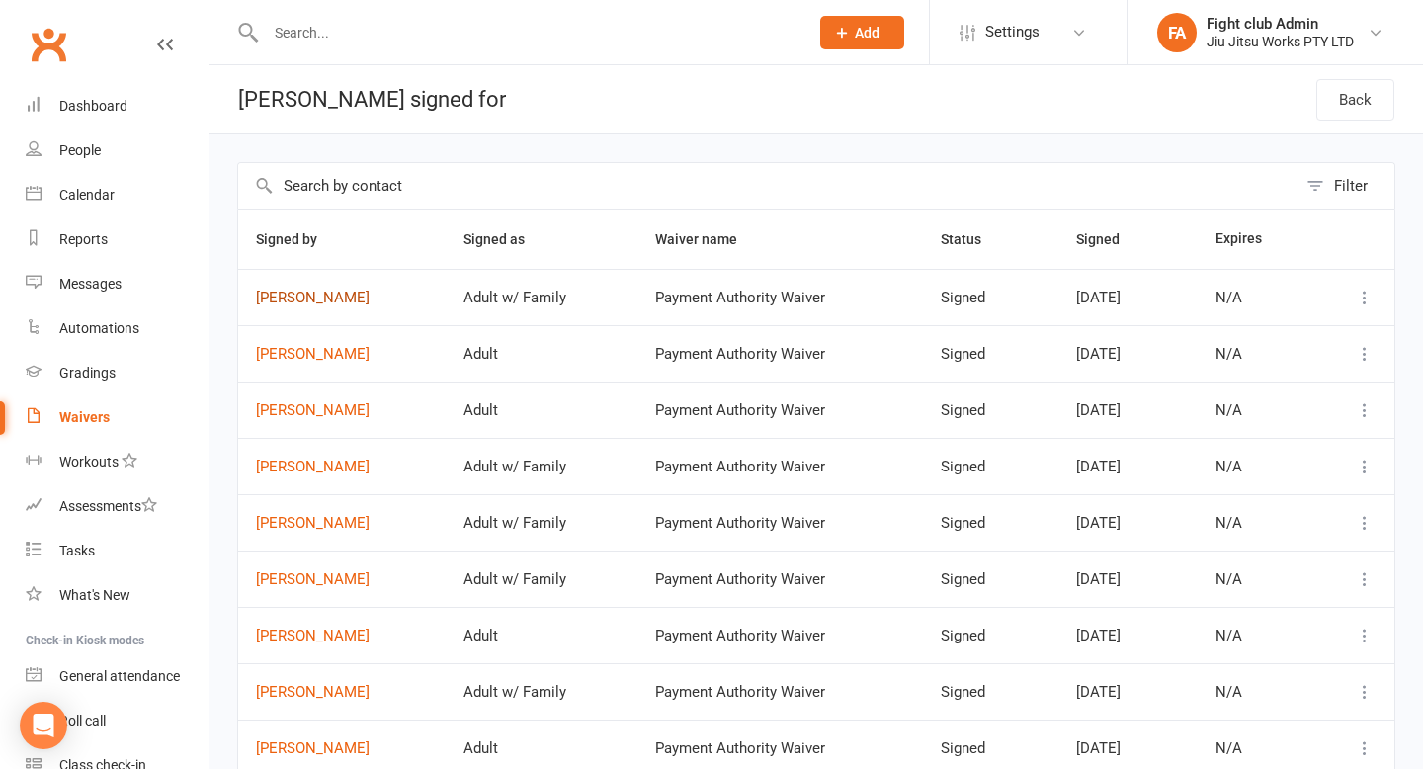
click at [307, 295] on link "Morgan Peters" at bounding box center [342, 298] width 172 height 17
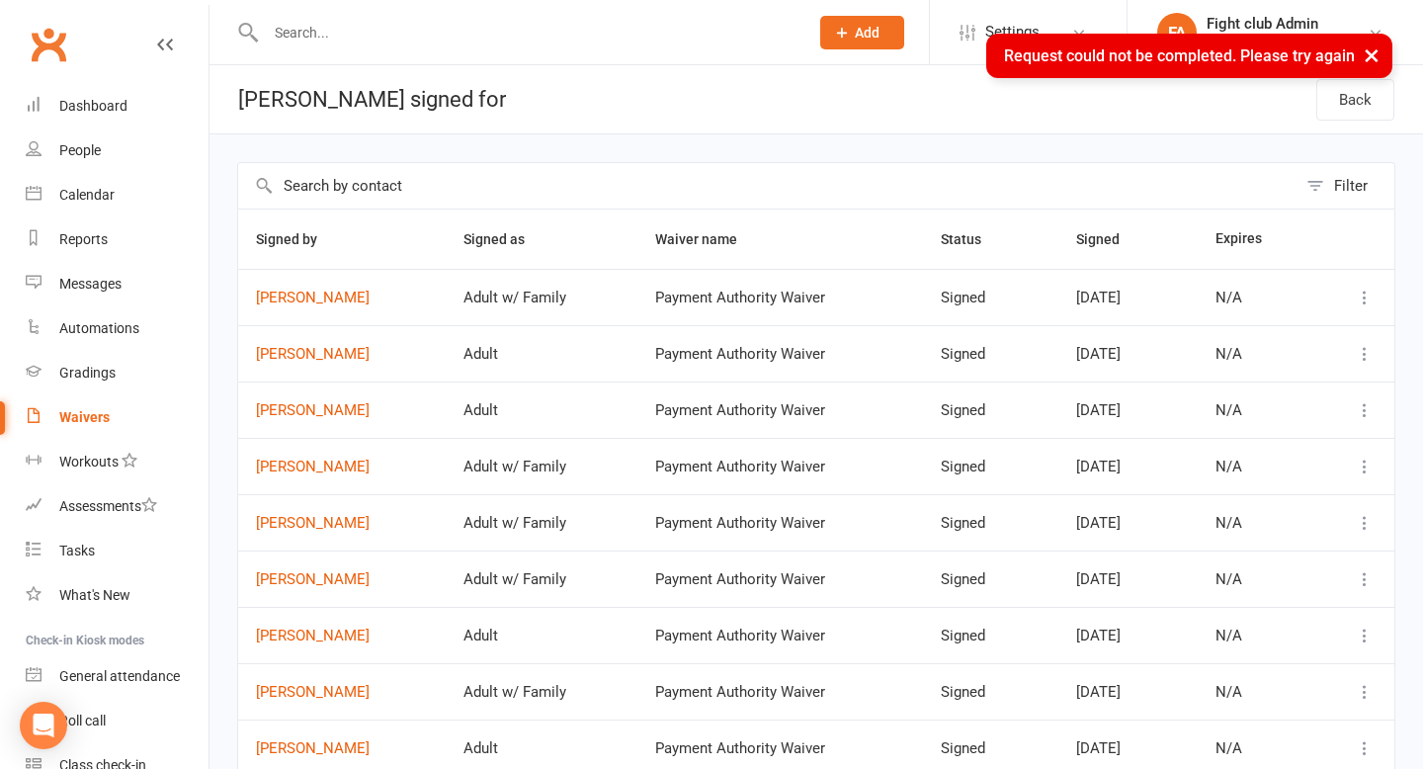
click at [303, 31] on input "text" at bounding box center [527, 33] width 535 height 28
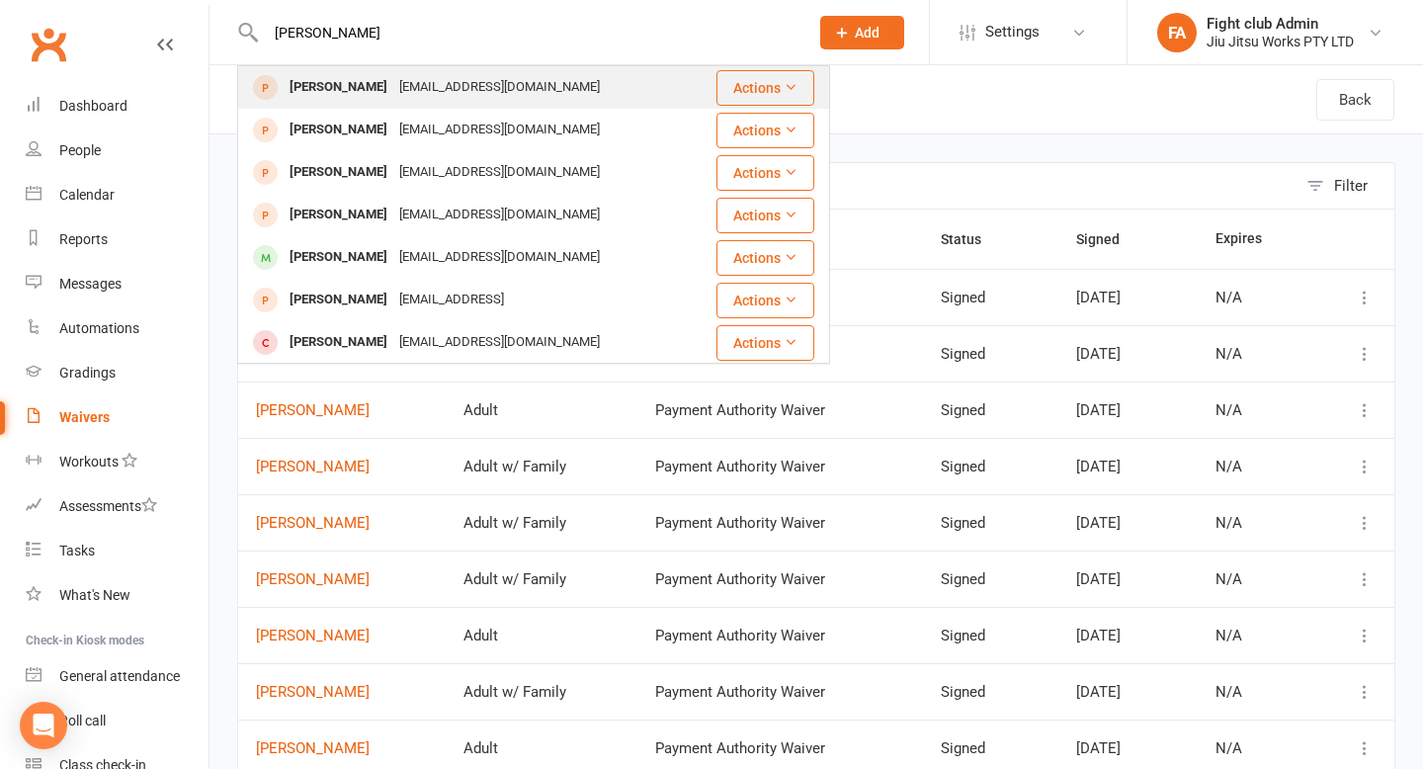
type input "Josh"
click at [369, 94] on div "Joshua Chhuth" at bounding box center [339, 87] width 110 height 29
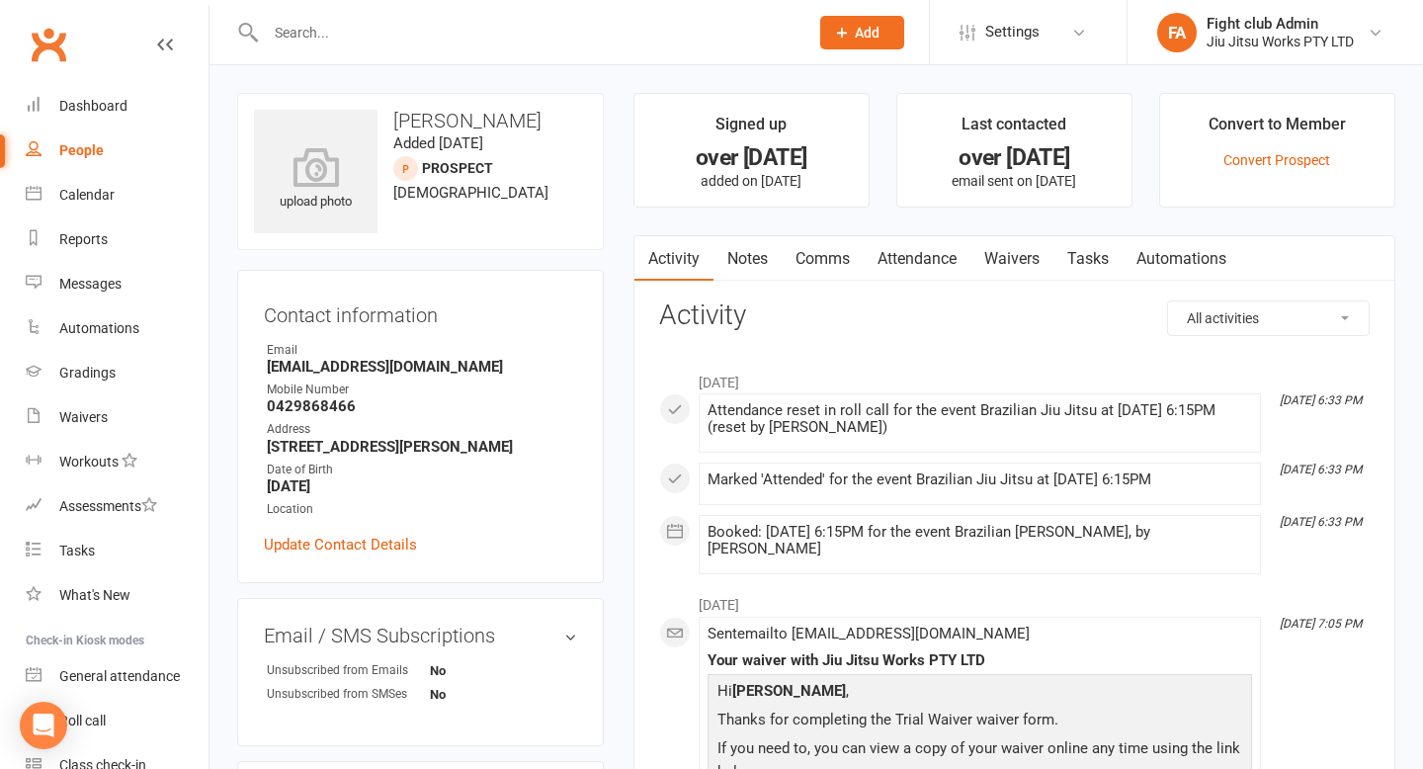
click at [468, 42] on input "text" at bounding box center [527, 33] width 535 height 28
type input "l"
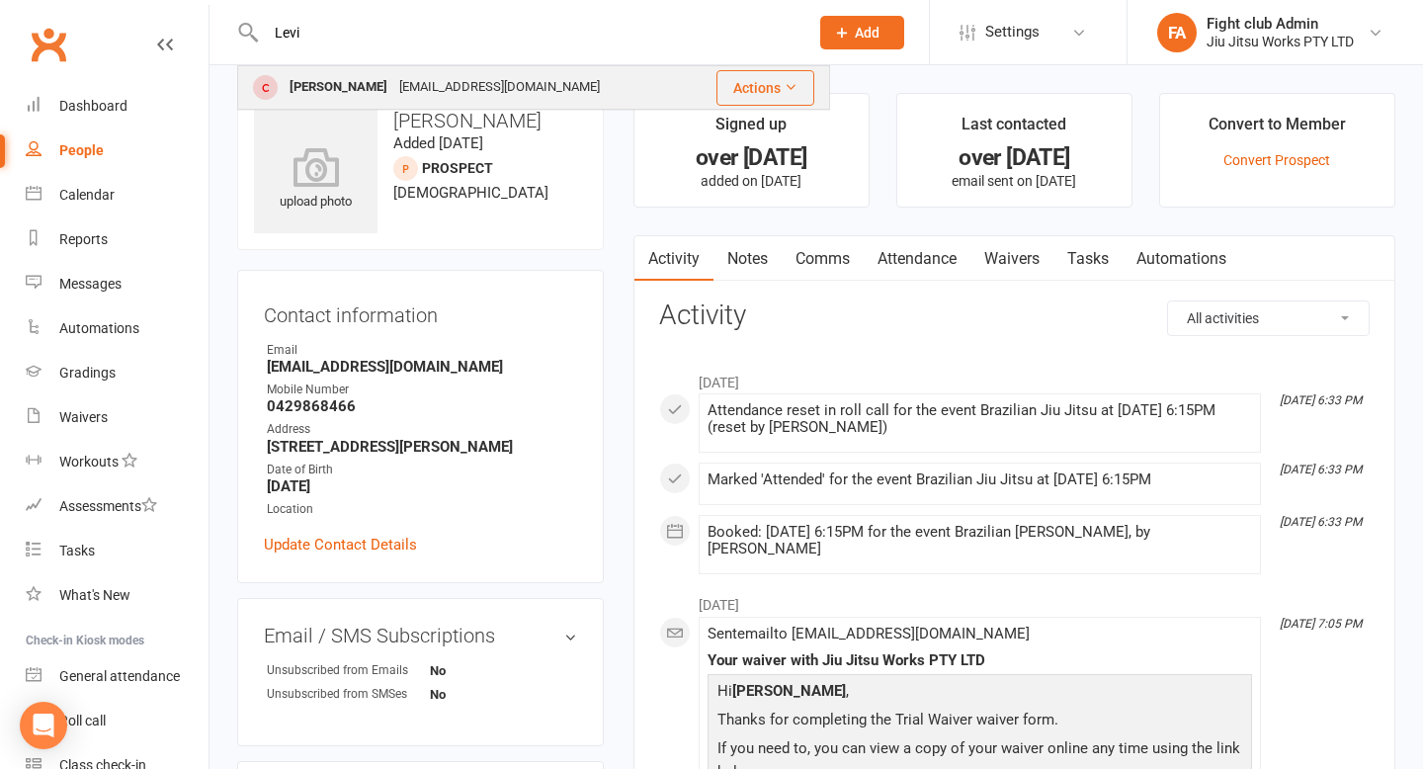
type input "Levi"
click at [424, 73] on div "[EMAIL_ADDRESS][DOMAIN_NAME]" at bounding box center [499, 87] width 213 height 29
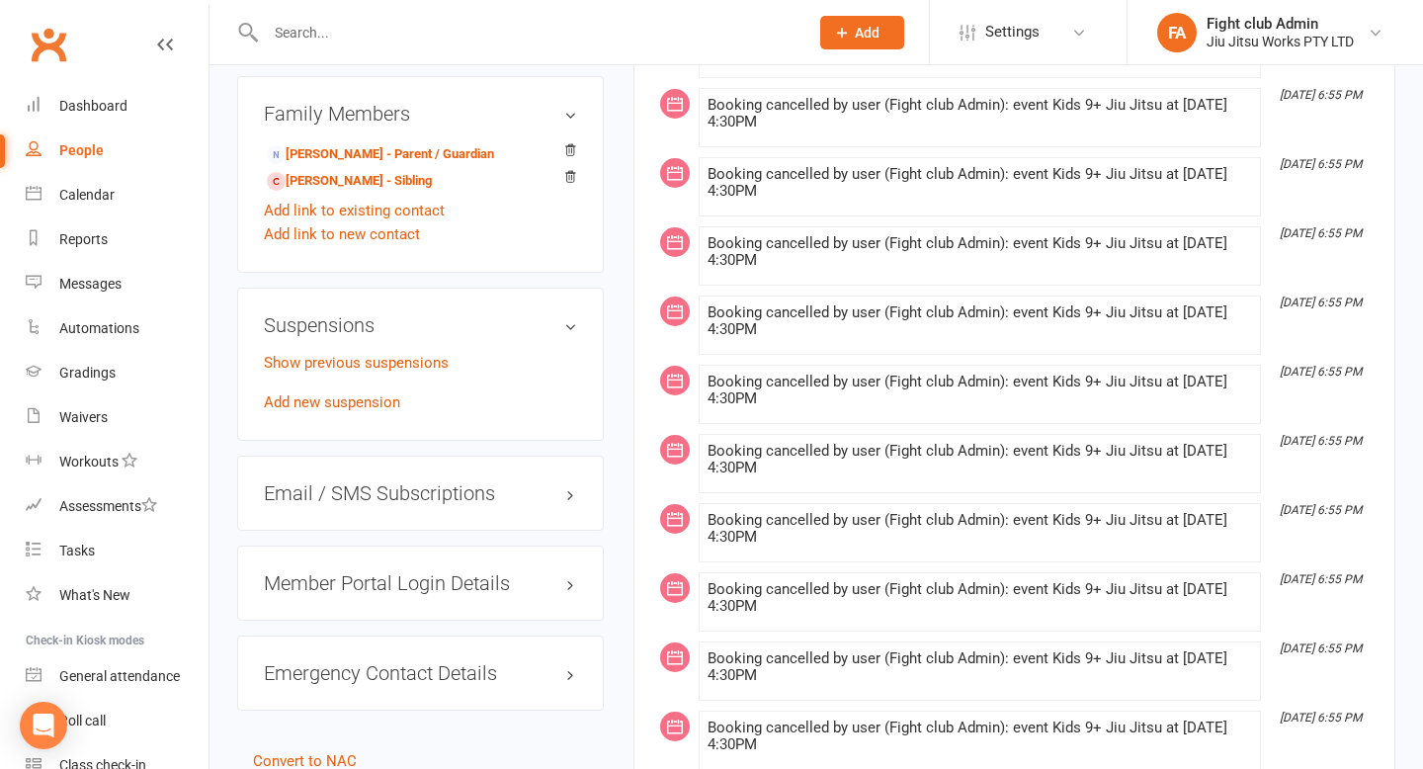
scroll to position [1279, 0]
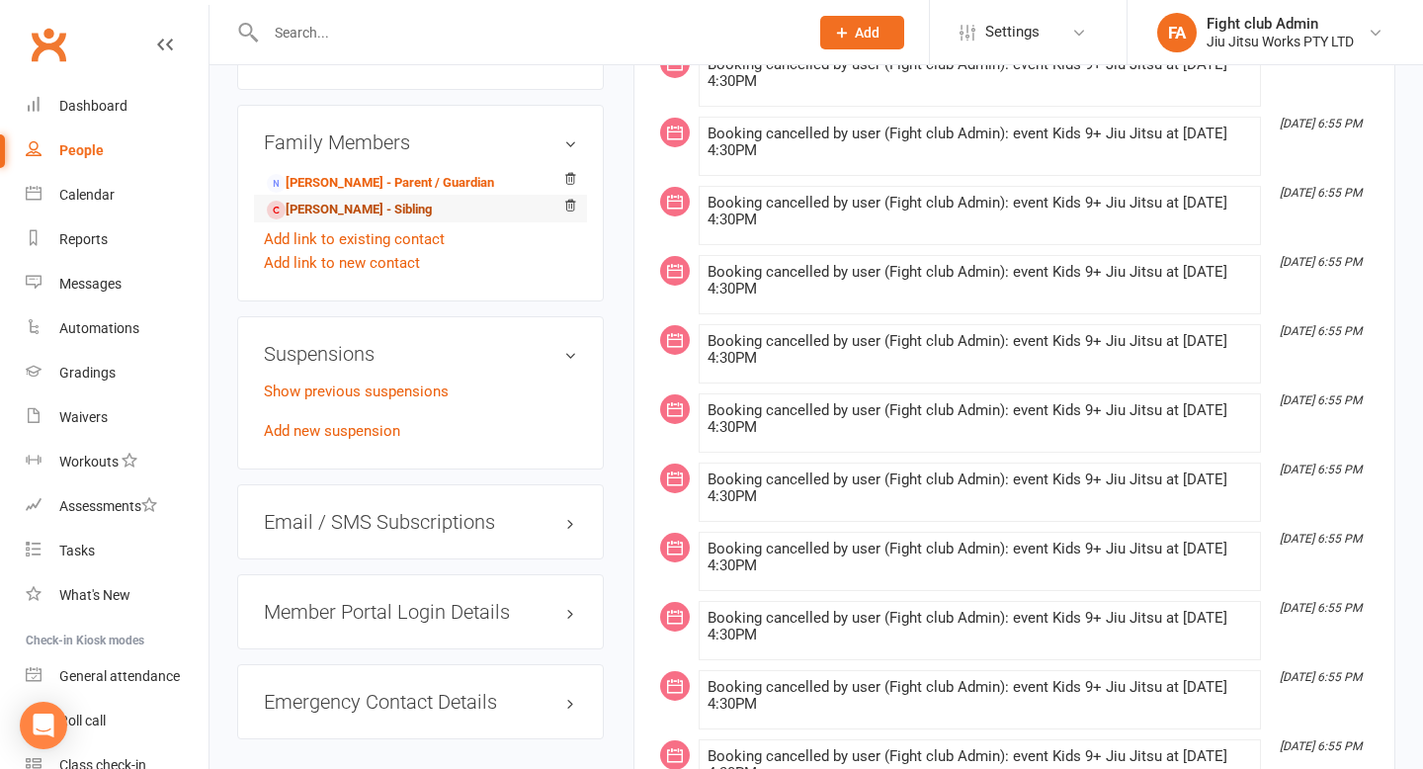
click at [370, 200] on link "Joshwa Tongia - Sibling" at bounding box center [349, 210] width 165 height 21
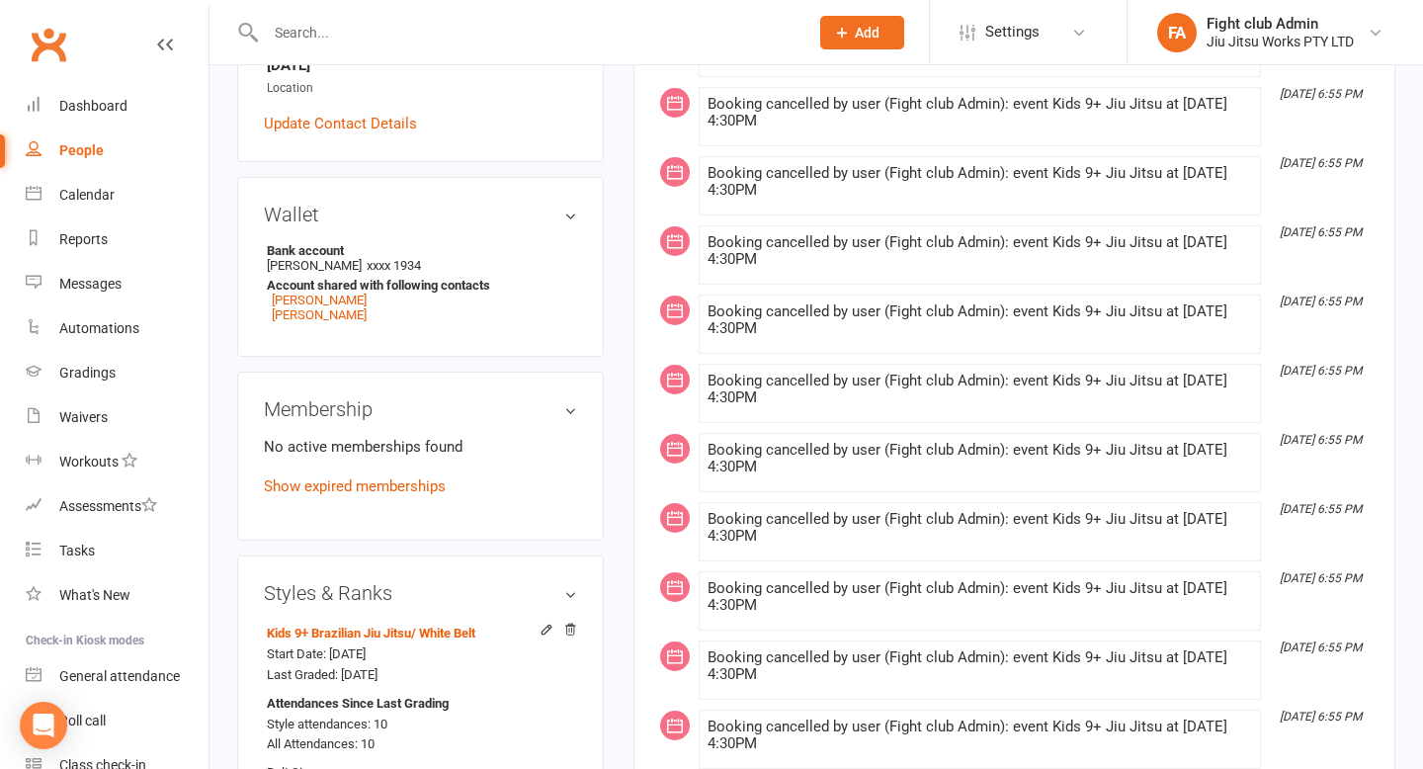
scroll to position [513, 0]
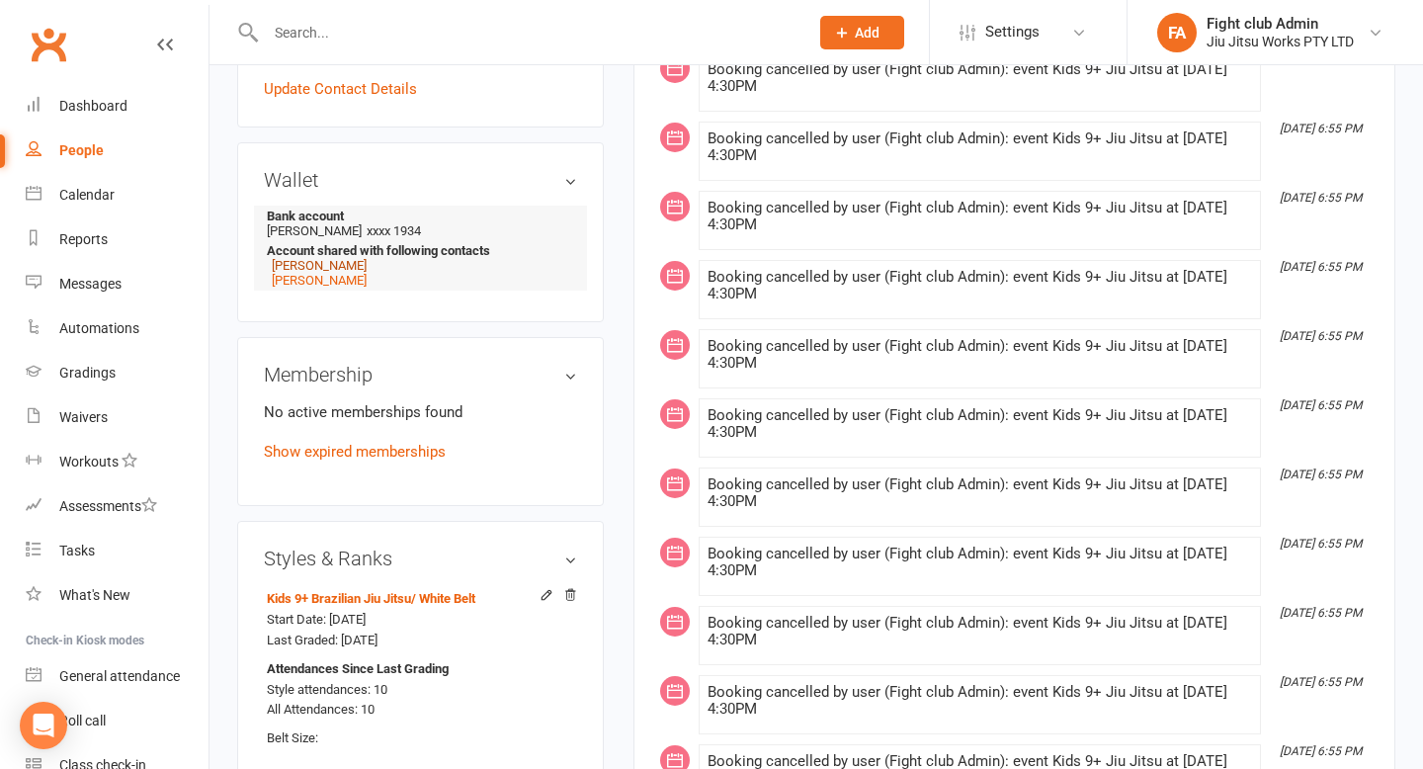
click at [326, 258] on link "Ama Saemo" at bounding box center [319, 265] width 95 height 15
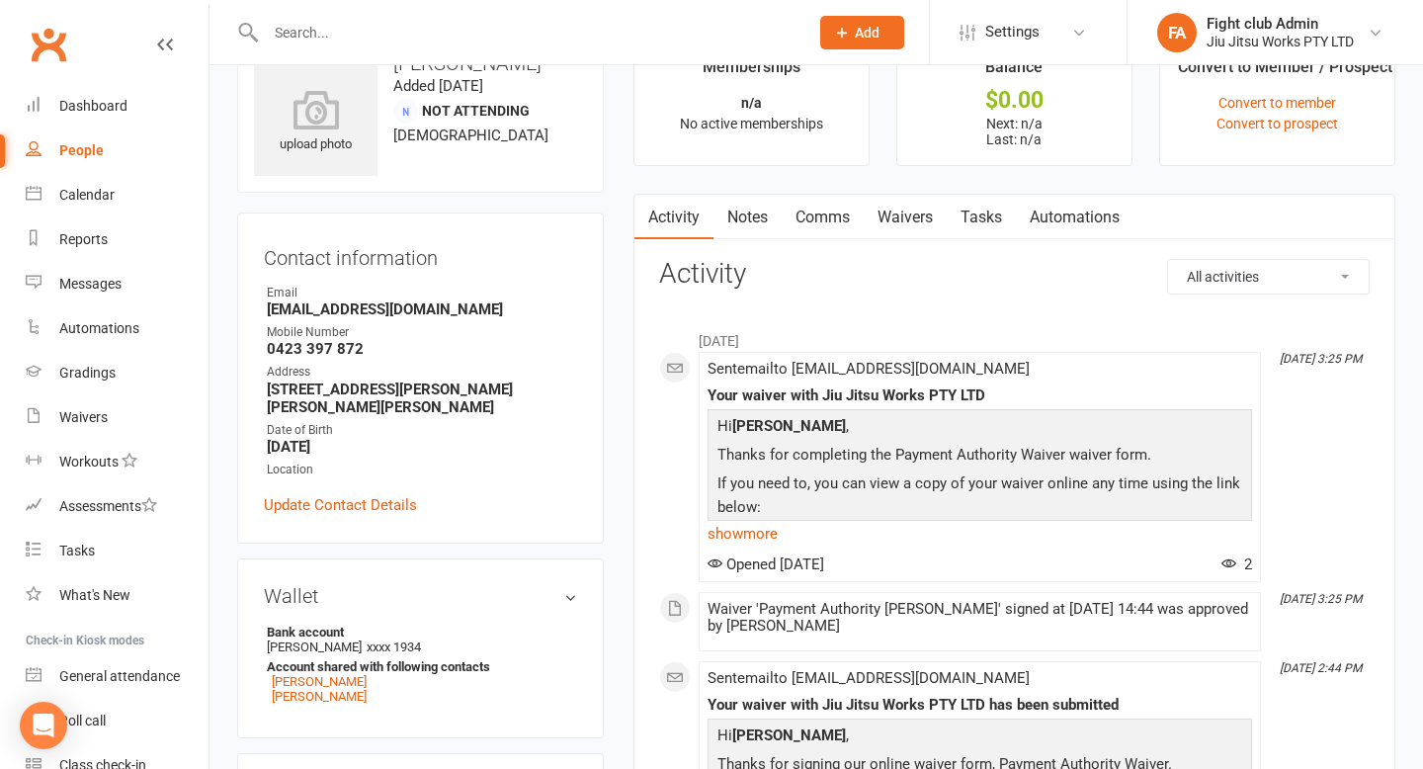
scroll to position [88, 0]
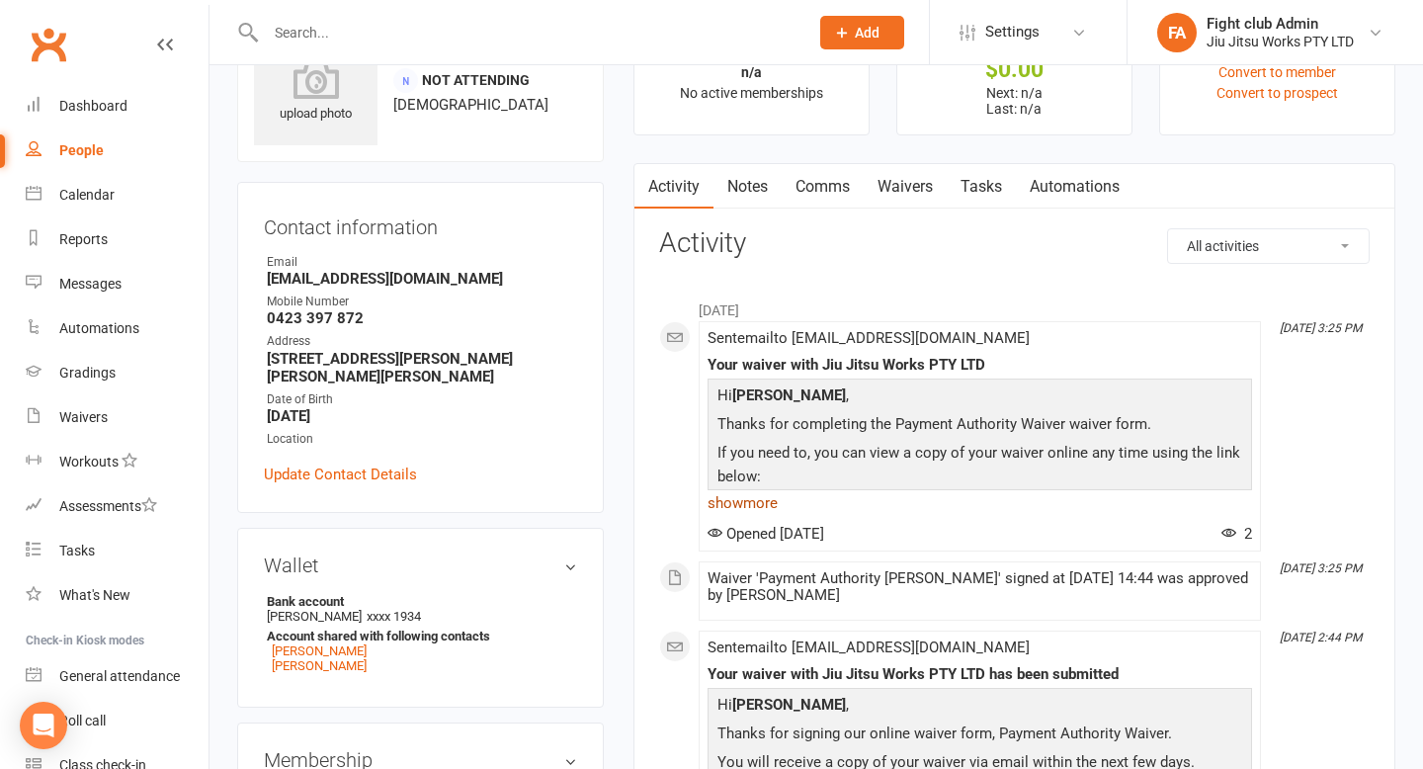
click at [777, 503] on link "show more" at bounding box center [980, 503] width 545 height 28
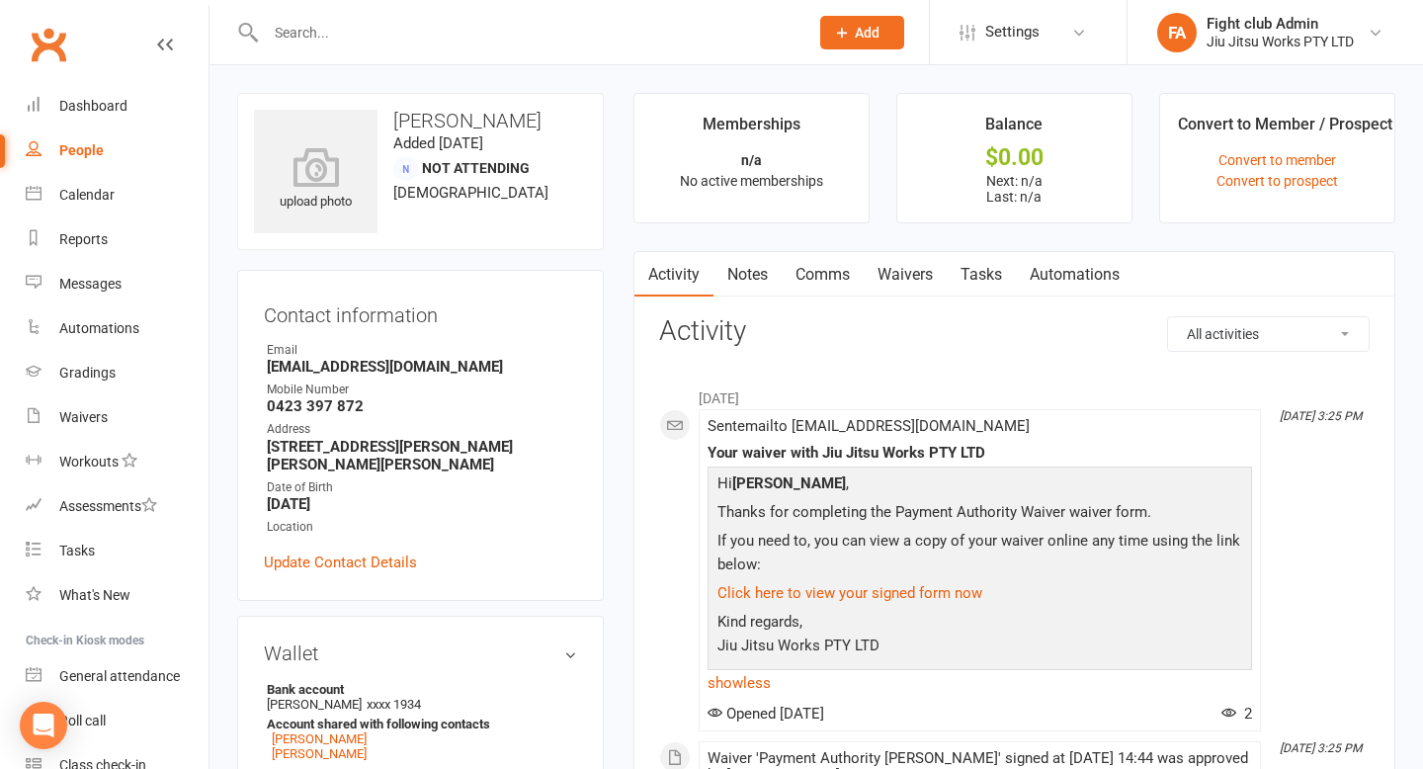
scroll to position [19, 0]
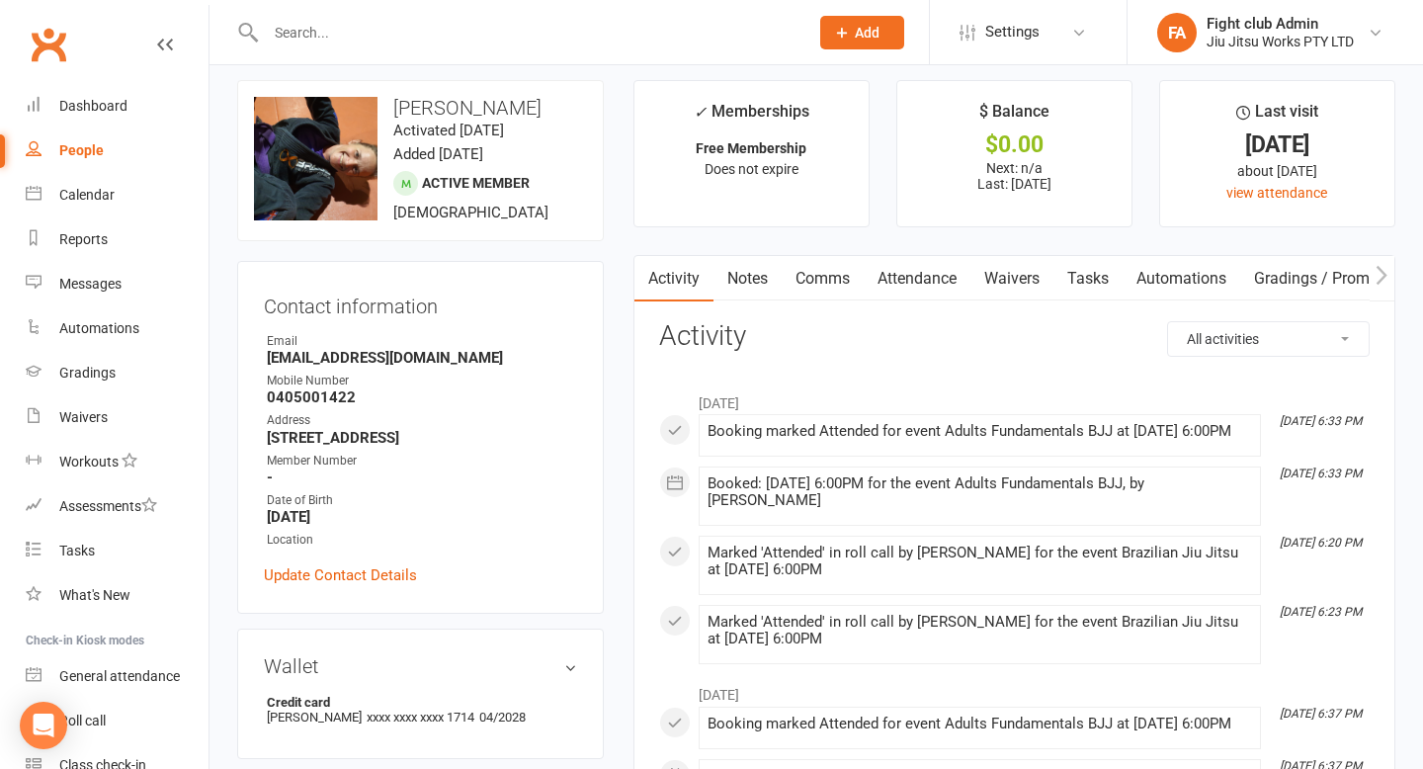
drag, startPoint x: 707, startPoint y: 148, endPoint x: 786, endPoint y: 226, distance: 111.1
click at [723, 151] on strong "Free Membership" at bounding box center [751, 148] width 111 height 16
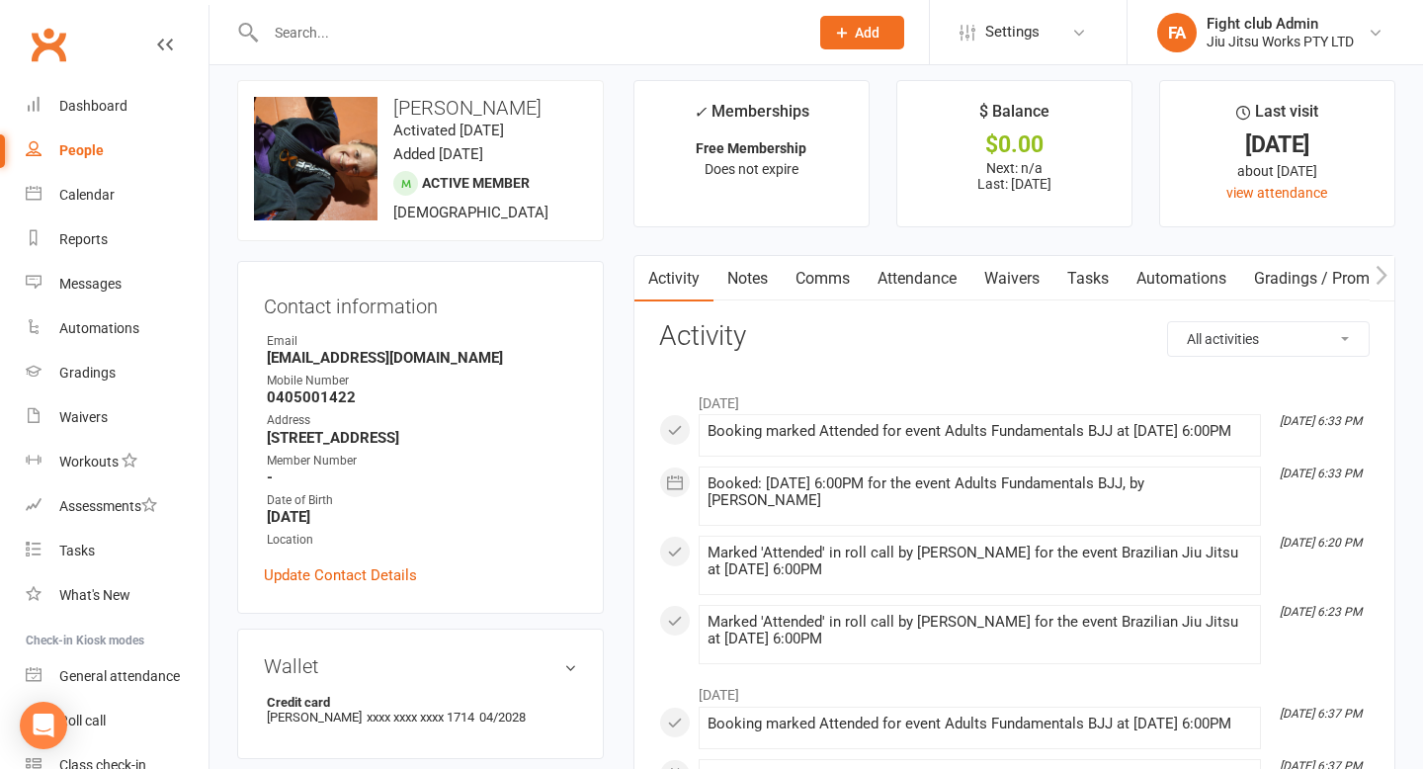
click at [725, 165] on span "Does not expire" at bounding box center [752, 169] width 94 height 16
click at [729, 111] on div "✓ Memberships" at bounding box center [752, 117] width 116 height 37
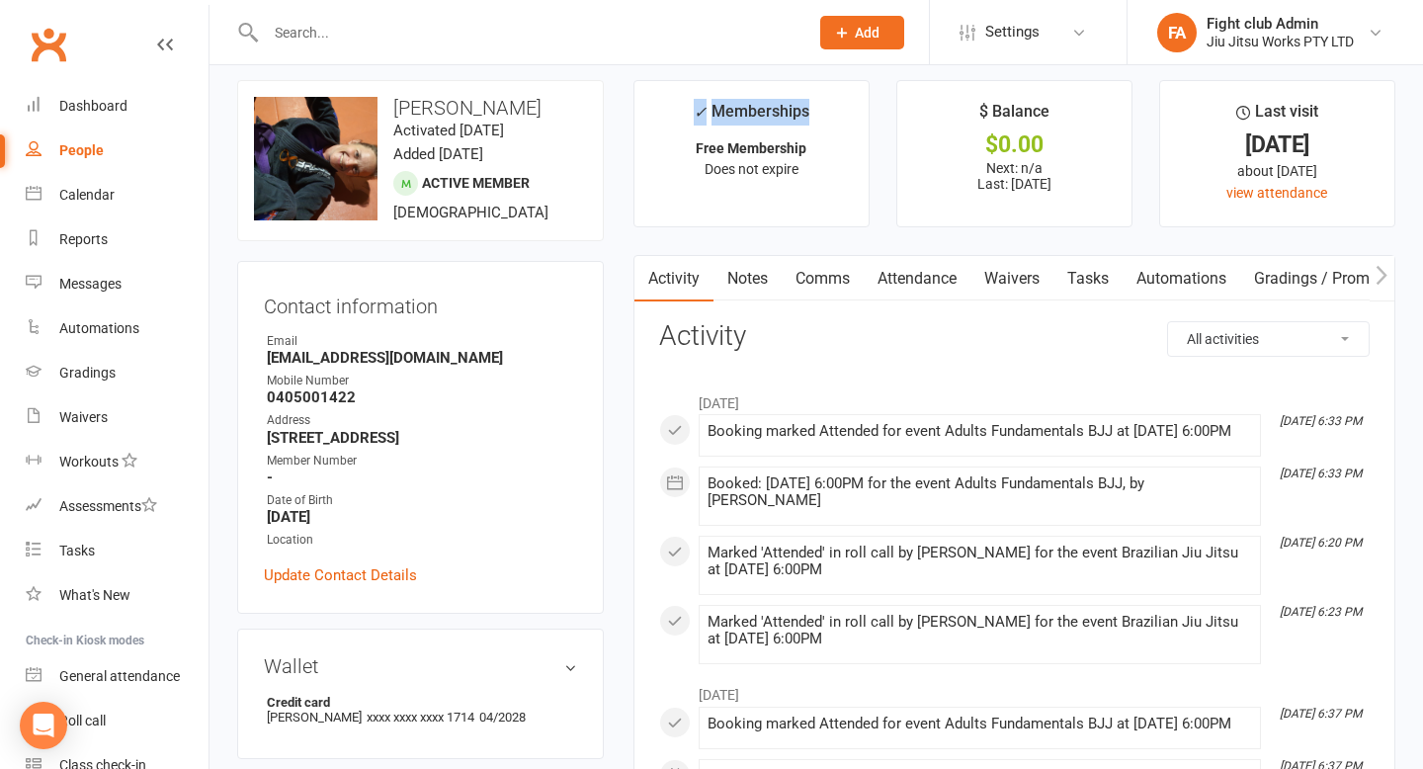
click at [729, 111] on div "✓ Memberships" at bounding box center [752, 117] width 116 height 37
click at [393, 19] on input "text" at bounding box center [527, 33] width 535 height 28
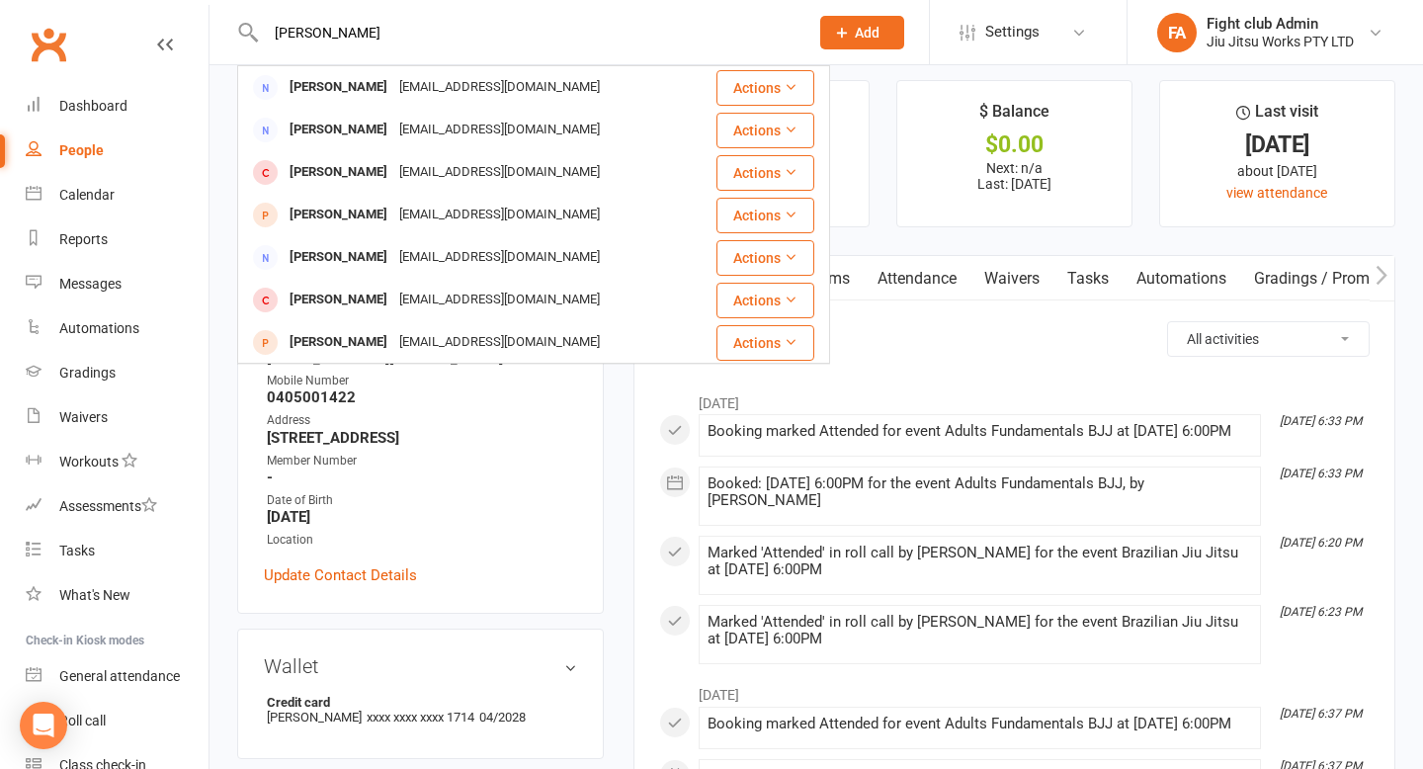
type input "[PERSON_NAME]"
click at [86, 40] on div "Clubworx" at bounding box center [104, 56] width 209 height 73
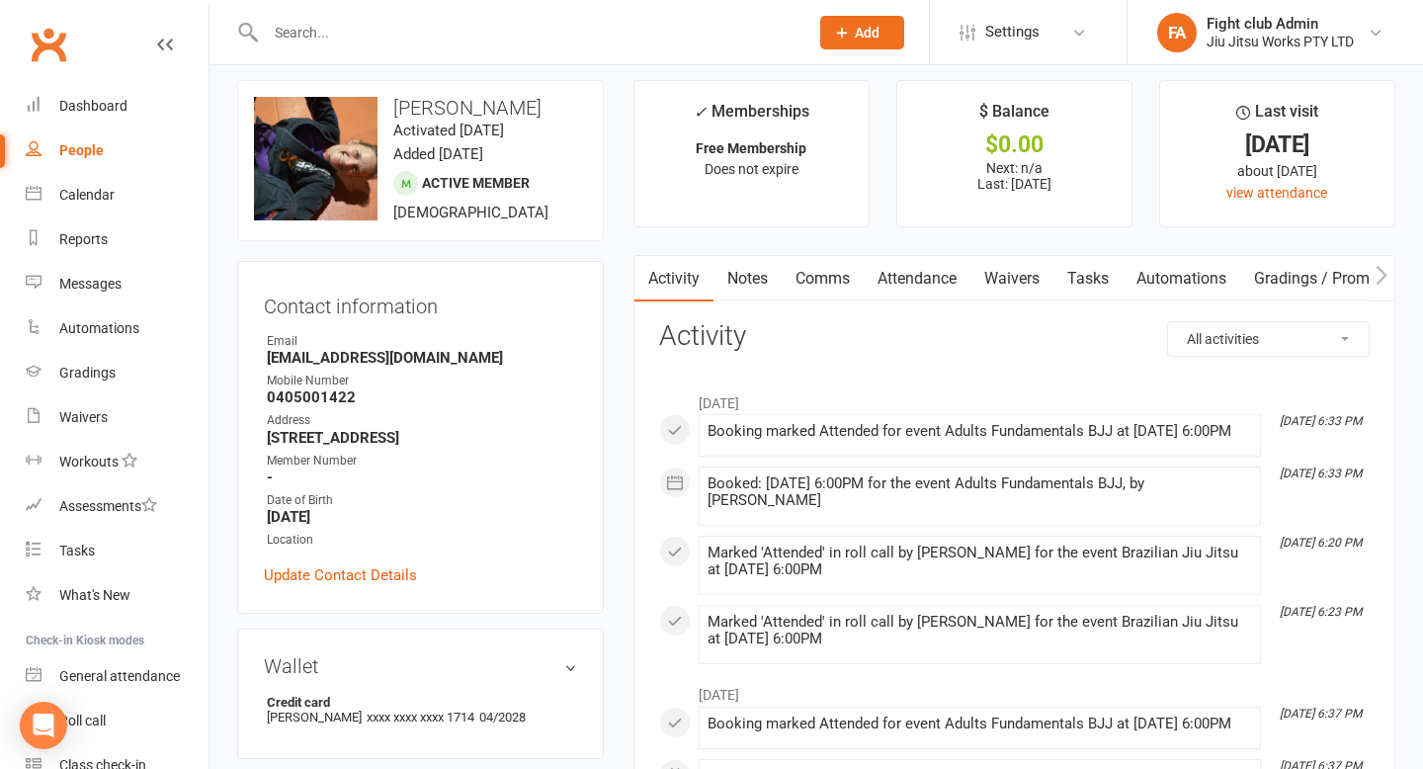
click at [363, 38] on input "text" at bounding box center [527, 33] width 535 height 28
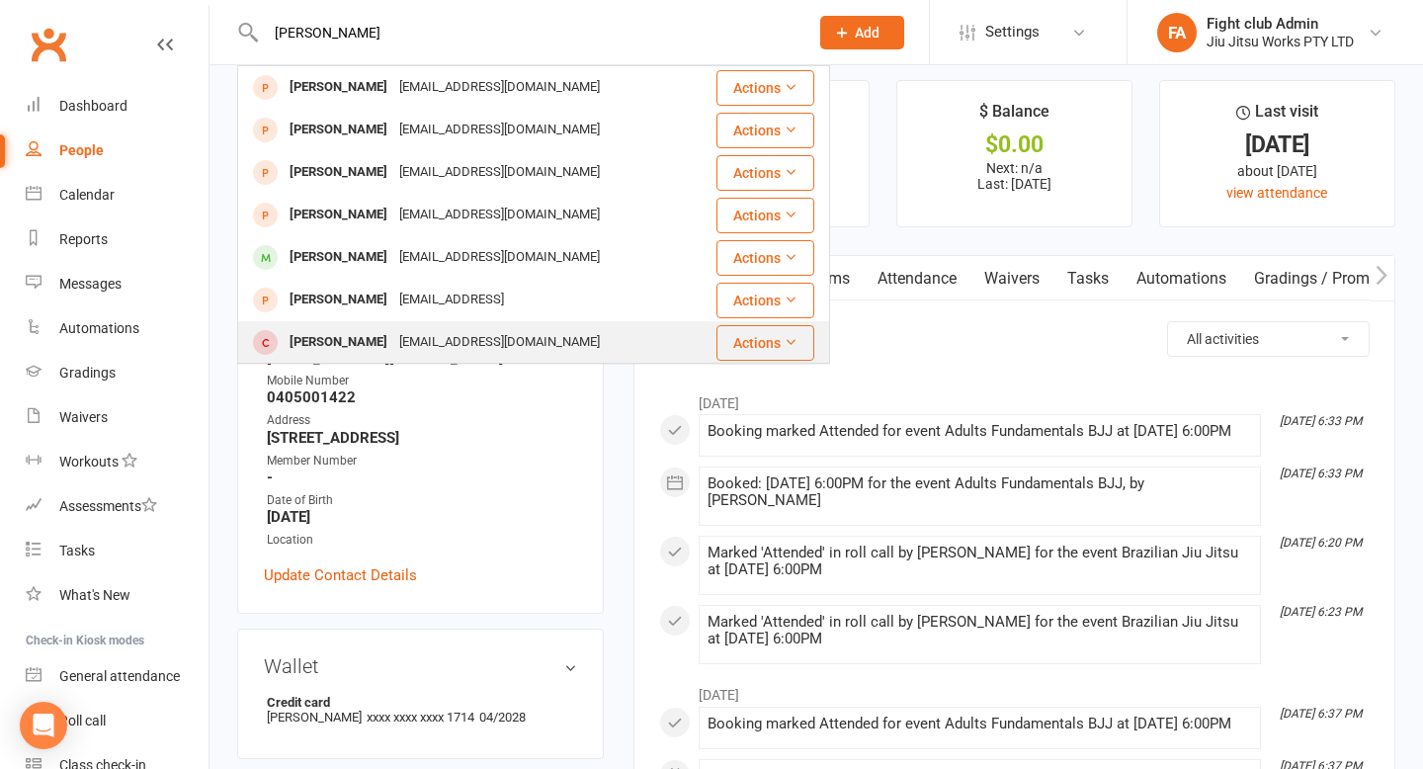
type input "[PERSON_NAME]"
click at [321, 352] on div "[PERSON_NAME]" at bounding box center [339, 342] width 110 height 29
